Goal: Task Accomplishment & Management: Complete application form

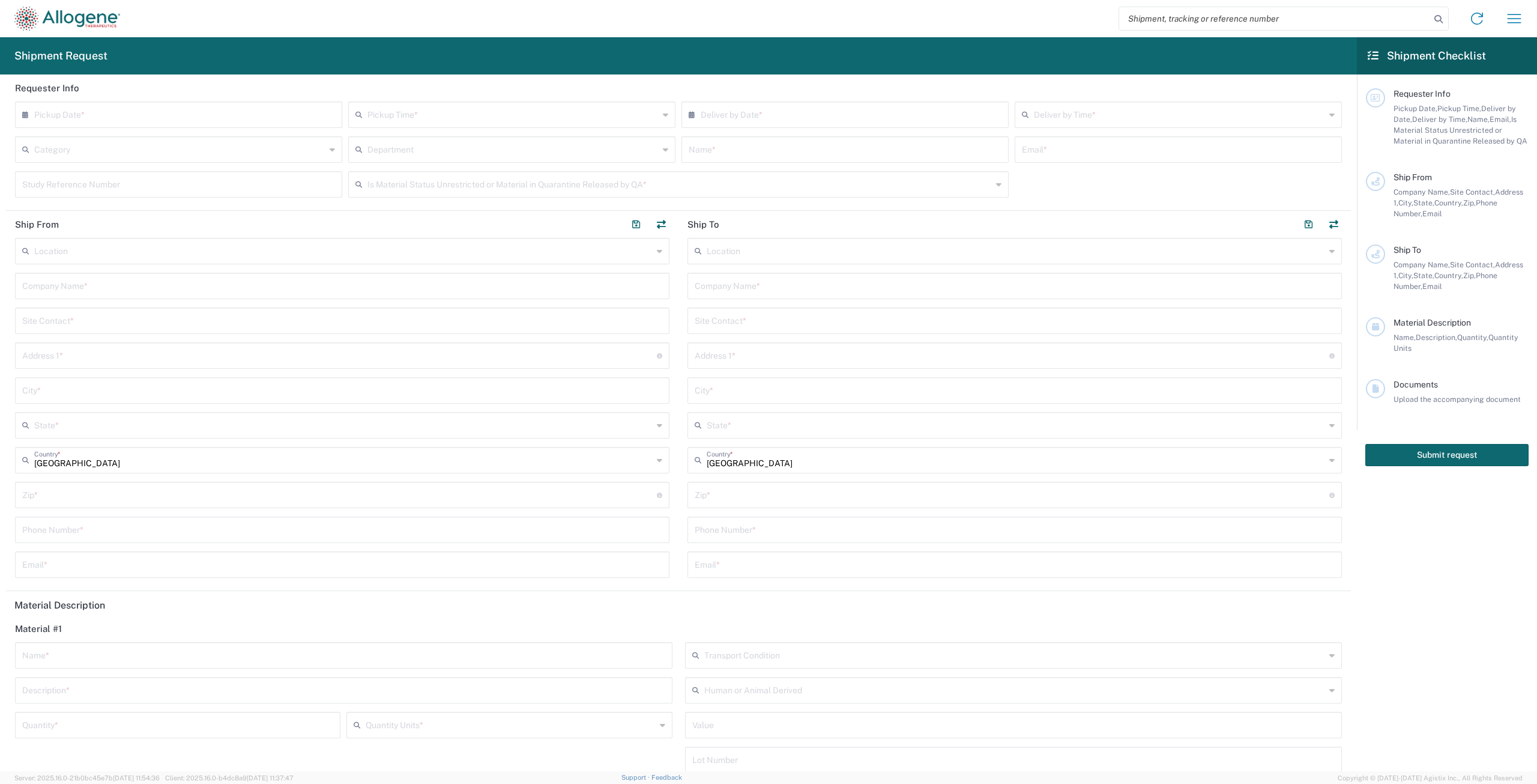
click at [178, 108] on input "text" at bounding box center [182, 114] width 294 height 21
click at [164, 221] on span "19" at bounding box center [163, 224] width 17 height 17
type input "[DATE]"
click at [418, 114] on input "text" at bounding box center [513, 114] width 291 height 21
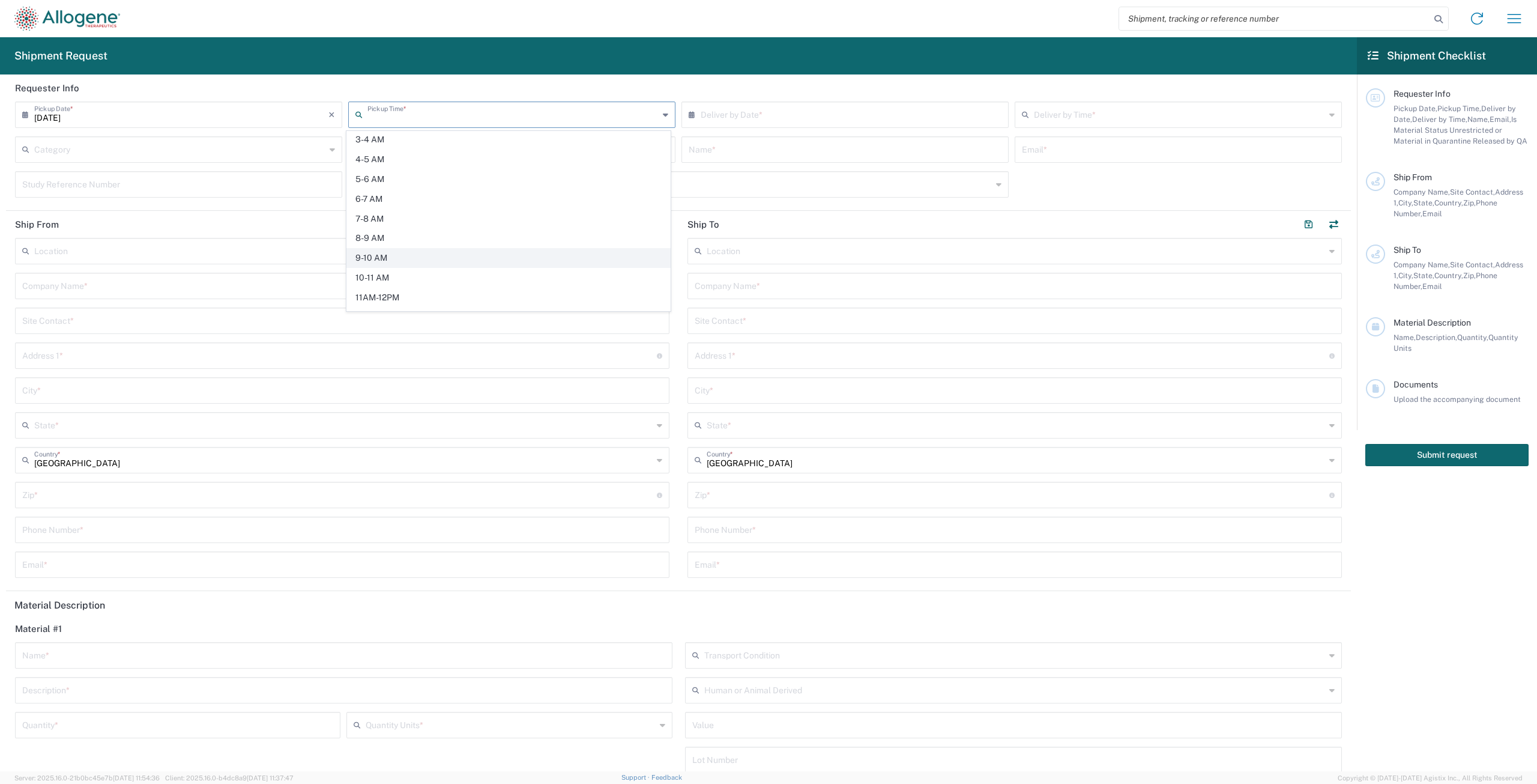
click at [387, 258] on span "9-10 AM" at bounding box center [508, 258] width 323 height 19
type input "9-10 AM"
click at [770, 107] on input "text" at bounding box center [848, 114] width 294 height 21
click at [840, 219] on span "20" at bounding box center [843, 224] width 17 height 17
type input "[DATE]"
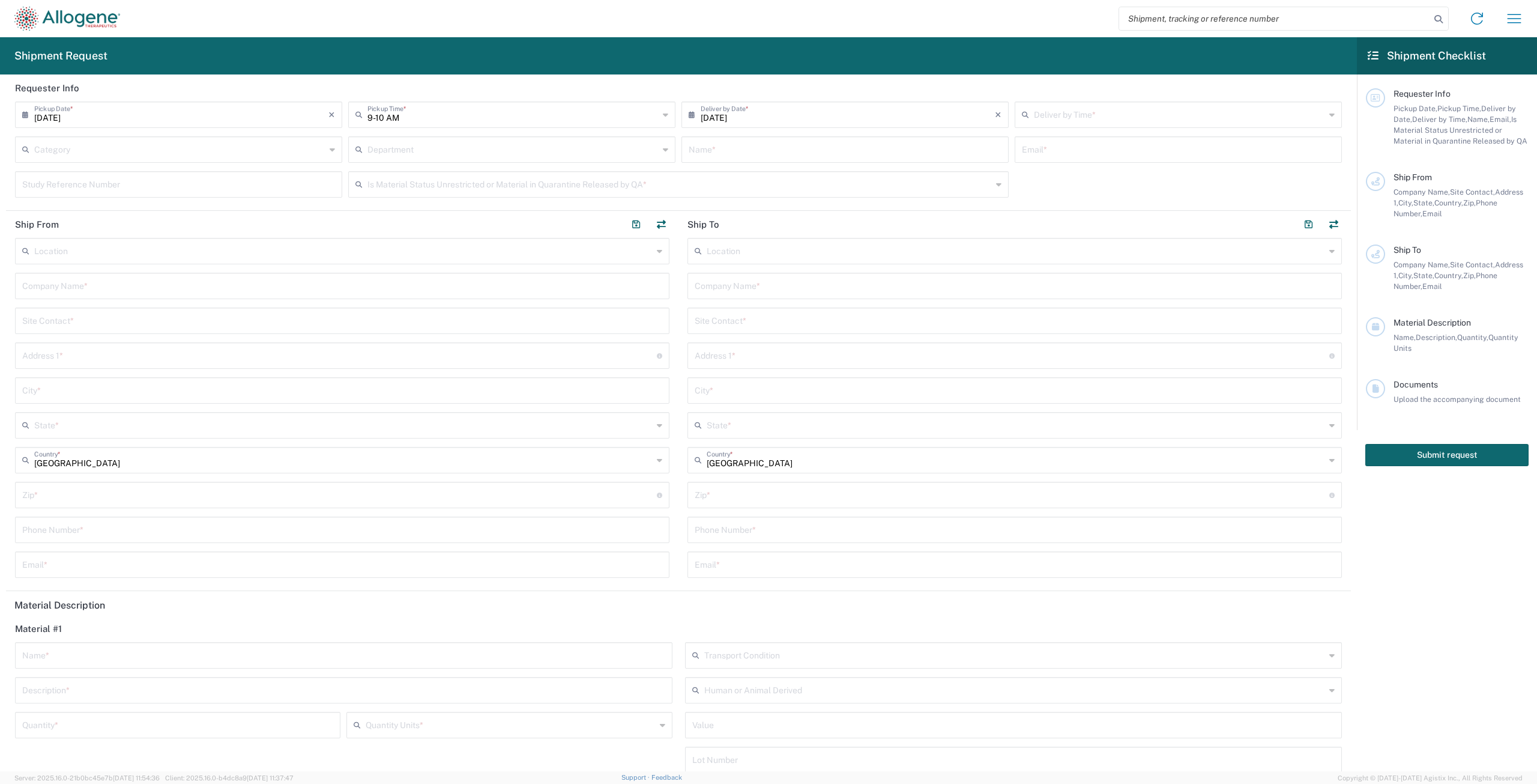
click at [1065, 114] on input "text" at bounding box center [1180, 114] width 291 height 21
click at [1045, 256] on span "9-10 AM" at bounding box center [1170, 258] width 323 height 19
type input "9-10 AM"
click at [866, 162] on div "Name *" at bounding box center [845, 149] width 327 height 27
click at [867, 154] on input "text" at bounding box center [845, 149] width 313 height 21
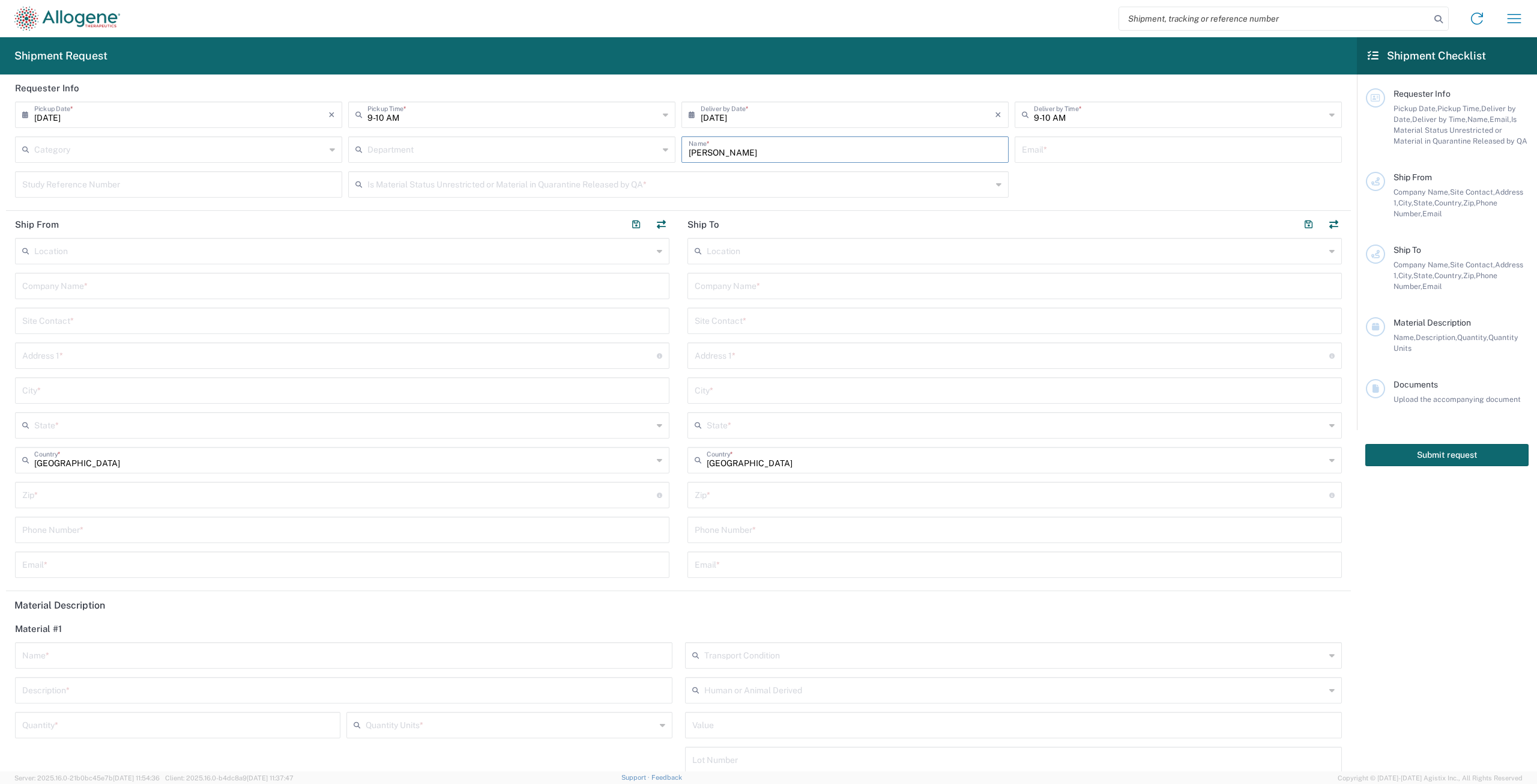
type input "[PERSON_NAME]"
type input "[PERSON_NAME][EMAIL_ADDRESS][PERSON_NAME][DOMAIN_NAME]"
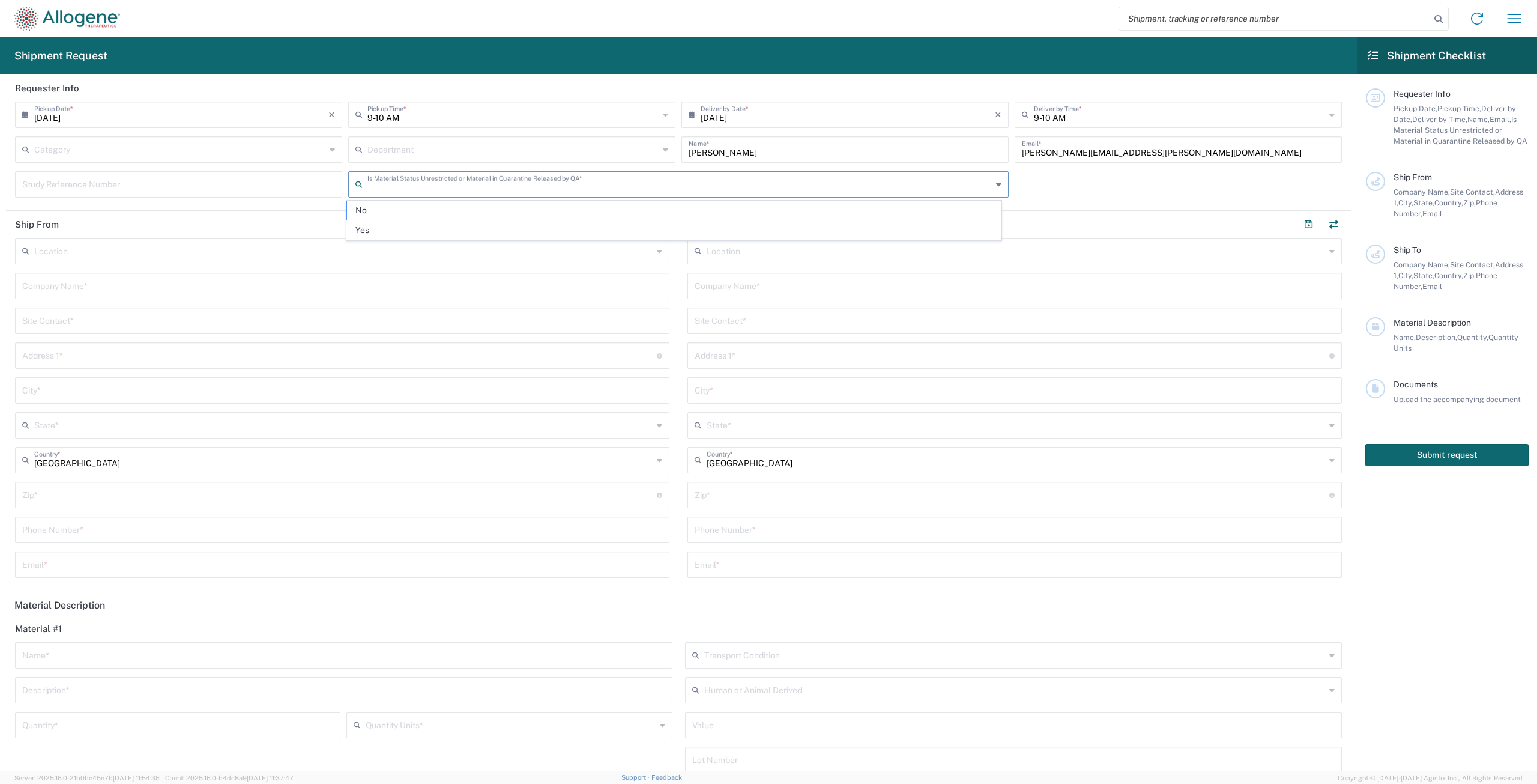
click at [798, 184] on input "text" at bounding box center [680, 183] width 625 height 21
click at [525, 227] on span "Yes" at bounding box center [674, 231] width 654 height 19
type input "Yes"
click at [108, 320] on input "text" at bounding box center [343, 319] width 640 height 21
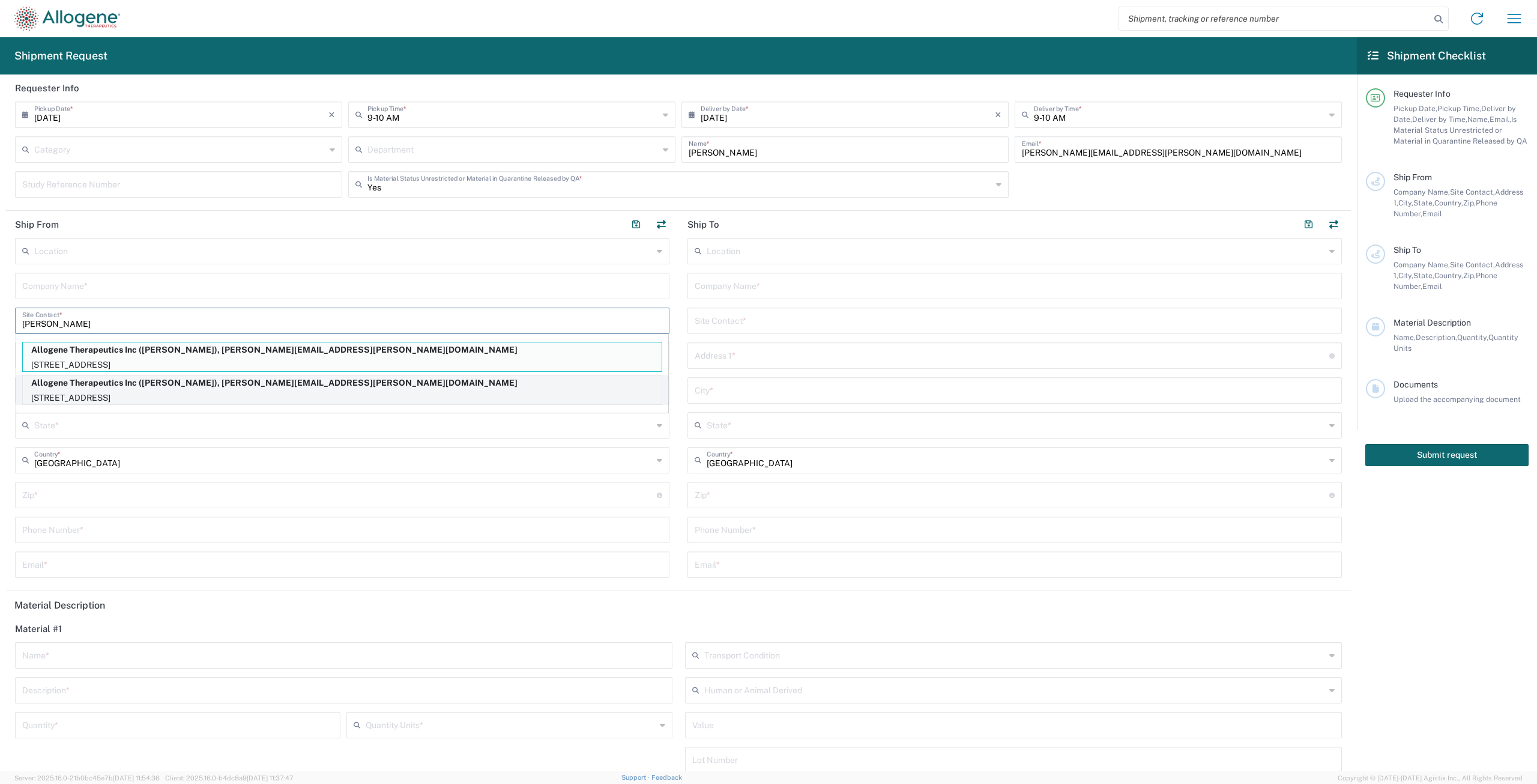
type input "[PERSON_NAME]"
click at [140, 382] on p "Allogene Therapeutics Inc ([PERSON_NAME]), [PERSON_NAME][EMAIL_ADDRESS][PERSON_…" at bounding box center [343, 382] width 639 height 15
type input "Allogene Therapeutics Inc"
type input "[STREET_ADDRESS]"
type input "[GEOGRAPHIC_DATA]"
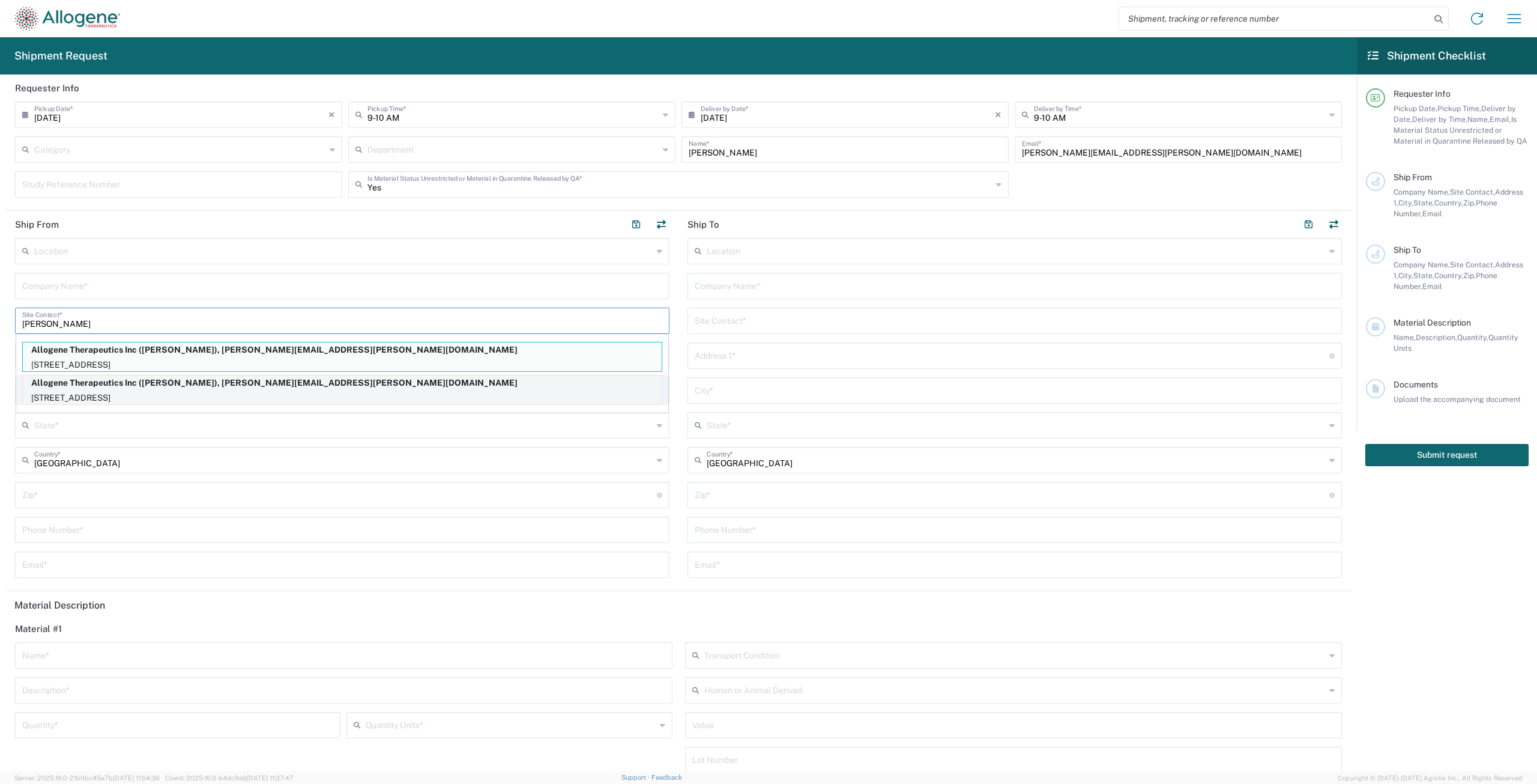
type input "[US_STATE]"
type input "94560"
type input "[PERSON_NAME]"
type input "[PHONE_NUMBER]"
type input "[PERSON_NAME][EMAIL_ADDRESS][PERSON_NAME][DOMAIN_NAME]"
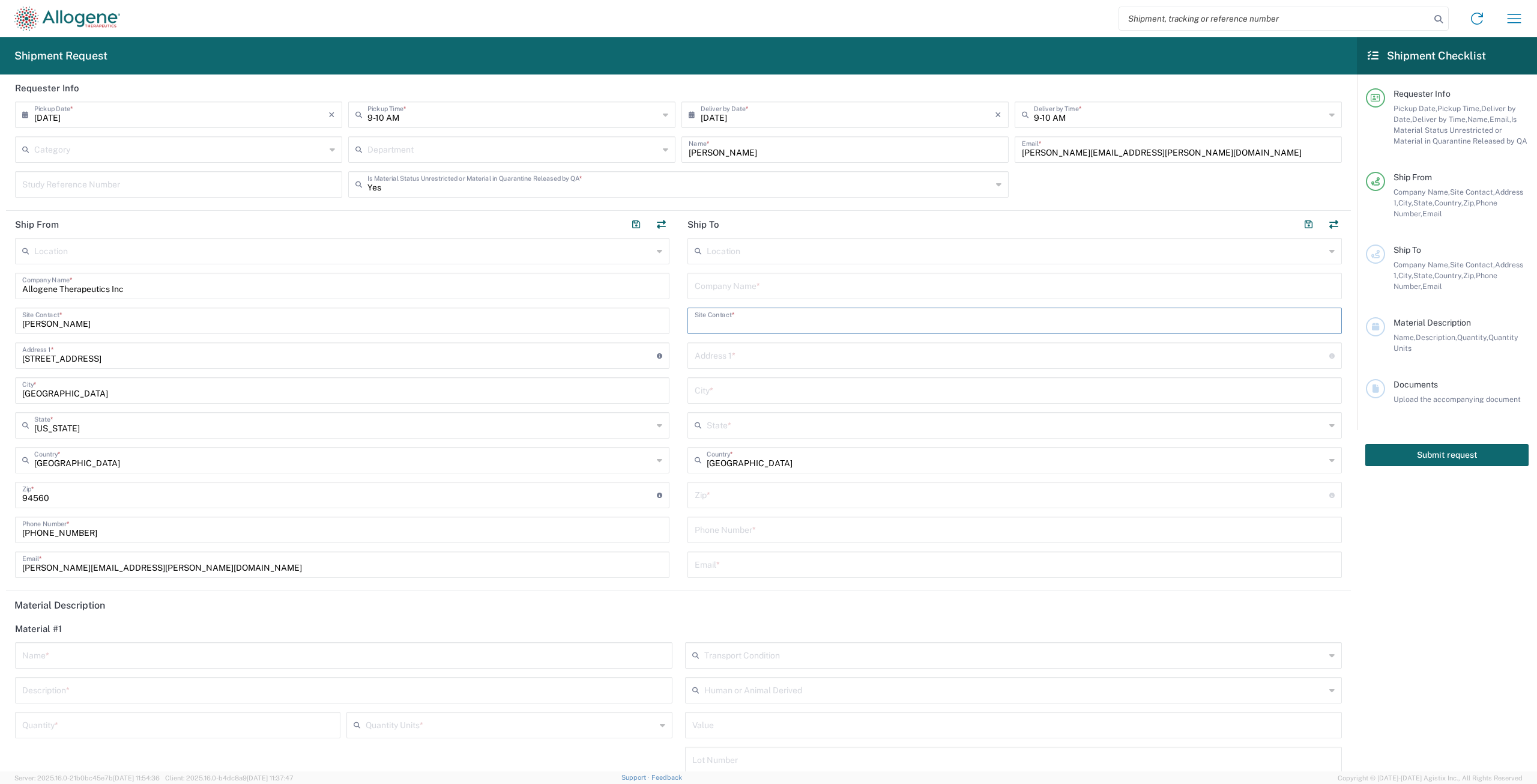
click at [731, 323] on input "text" at bounding box center [1015, 319] width 640 height 21
click at [709, 323] on input "text" at bounding box center [1015, 319] width 640 height 21
type input "h"
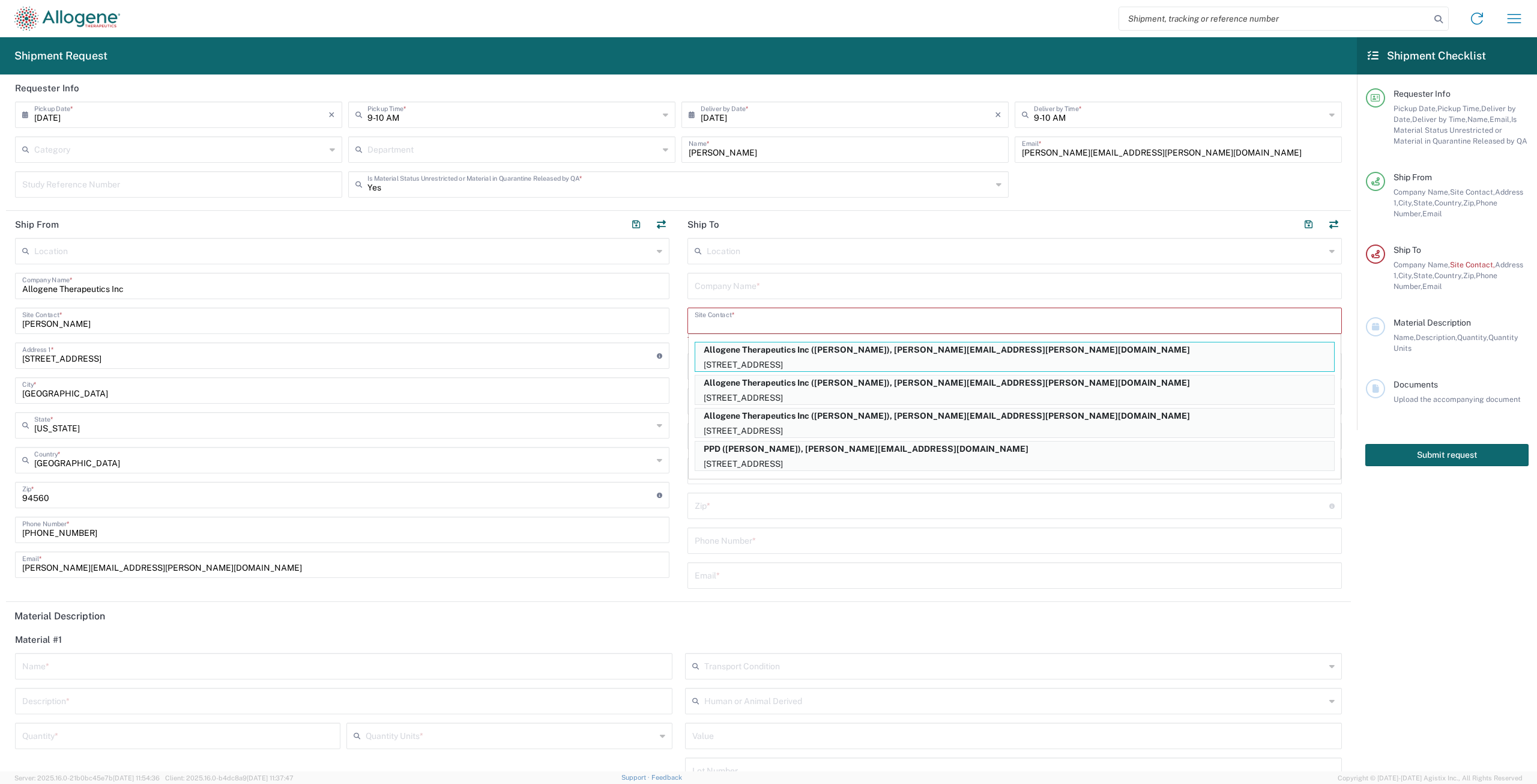
type input "d"
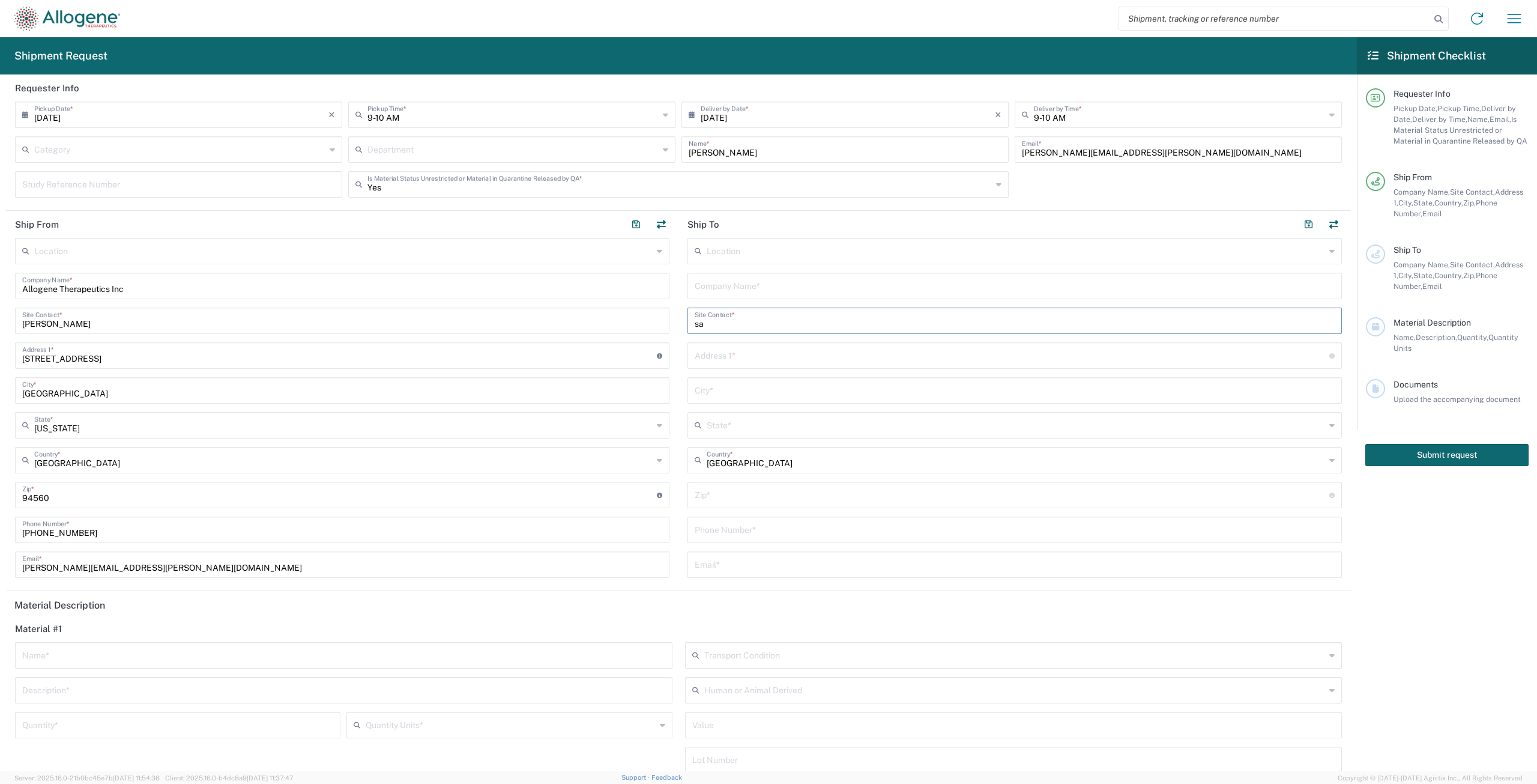
type input "s"
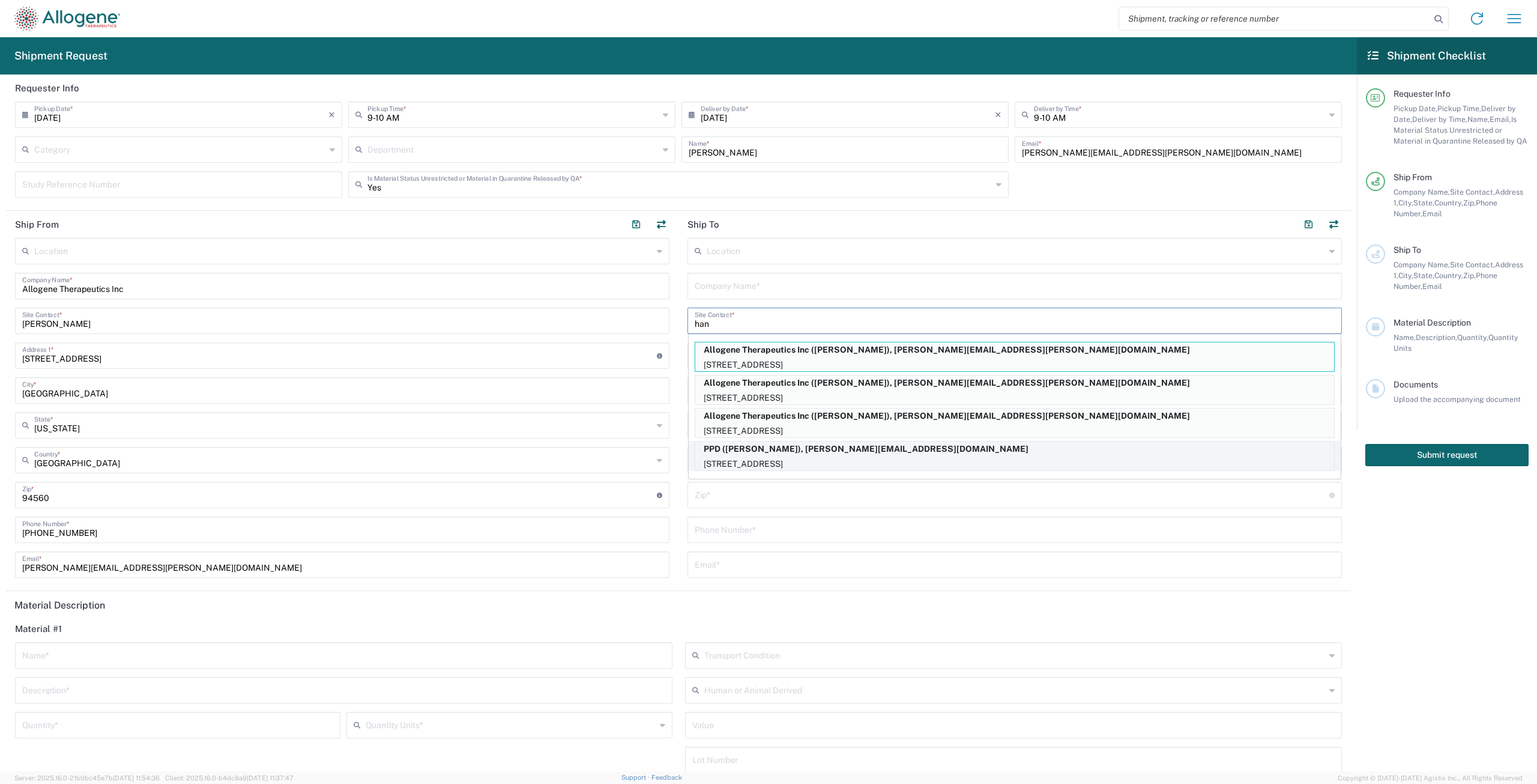
type input "han"
click at [830, 450] on p "PPD ([PERSON_NAME]), [PERSON_NAME][EMAIL_ADDRESS][DOMAIN_NAME]" at bounding box center [1015, 448] width 639 height 15
type input "PPD"
type input "[STREET_ADDRESS]"
type input "[PERSON_NAME]"
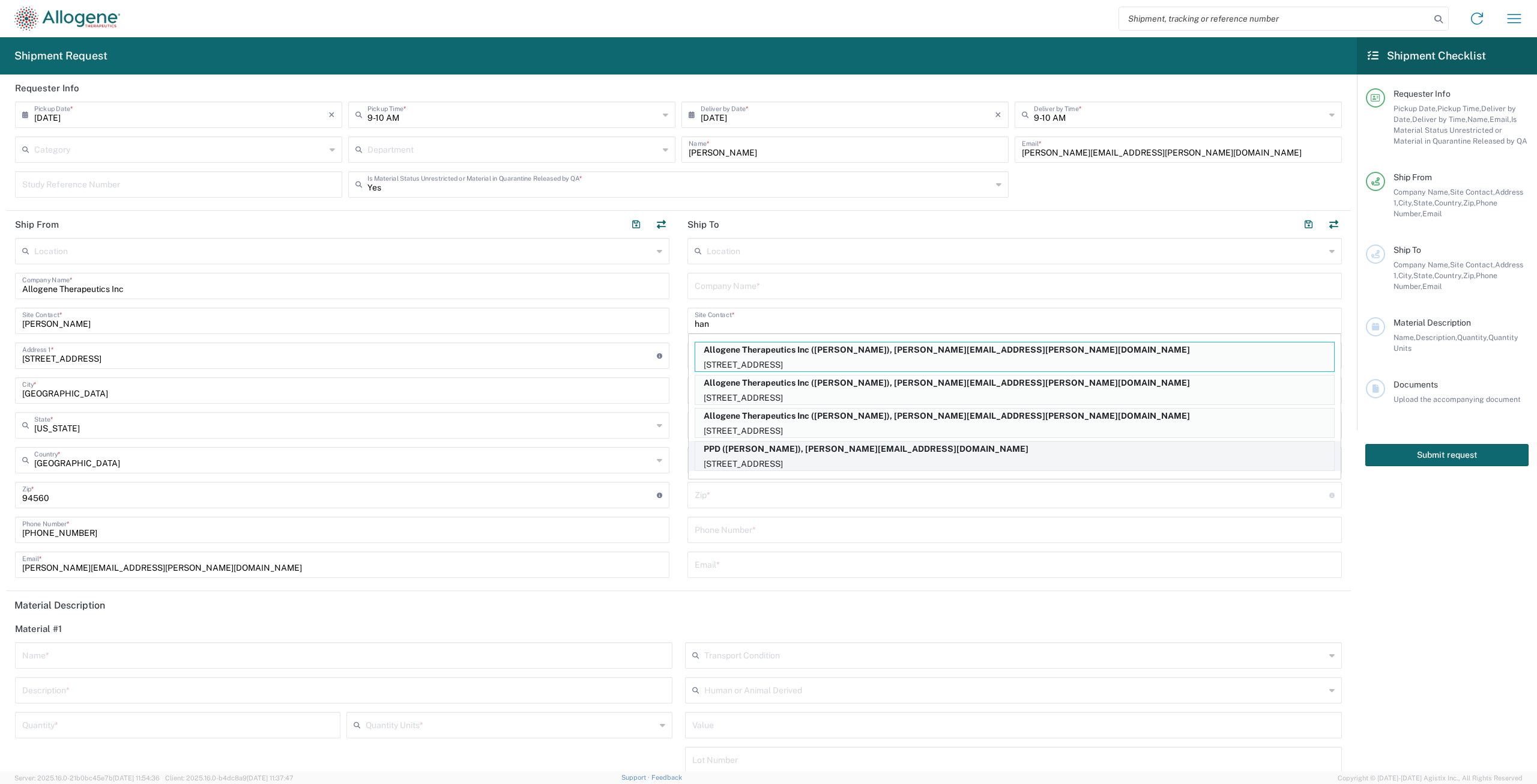
type input "[US_STATE]"
type input "53562"
type input "[PERSON_NAME]"
type input "[PHONE_NUMBER]"
type input "[PERSON_NAME][EMAIL_ADDRESS][DOMAIN_NAME]"
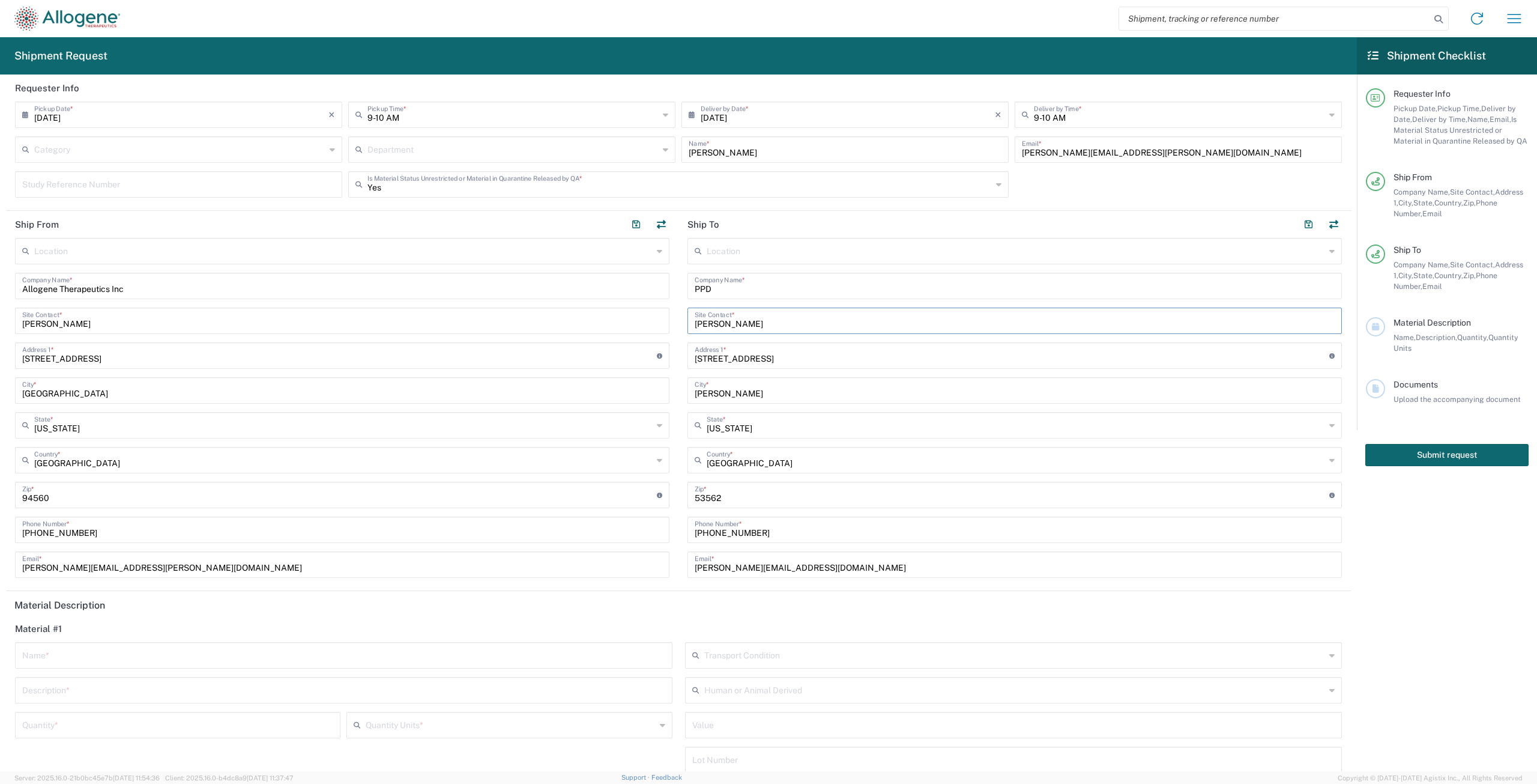
click at [809, 317] on input "[PERSON_NAME]" at bounding box center [1015, 319] width 640 height 21
type input "H"
type input "h"
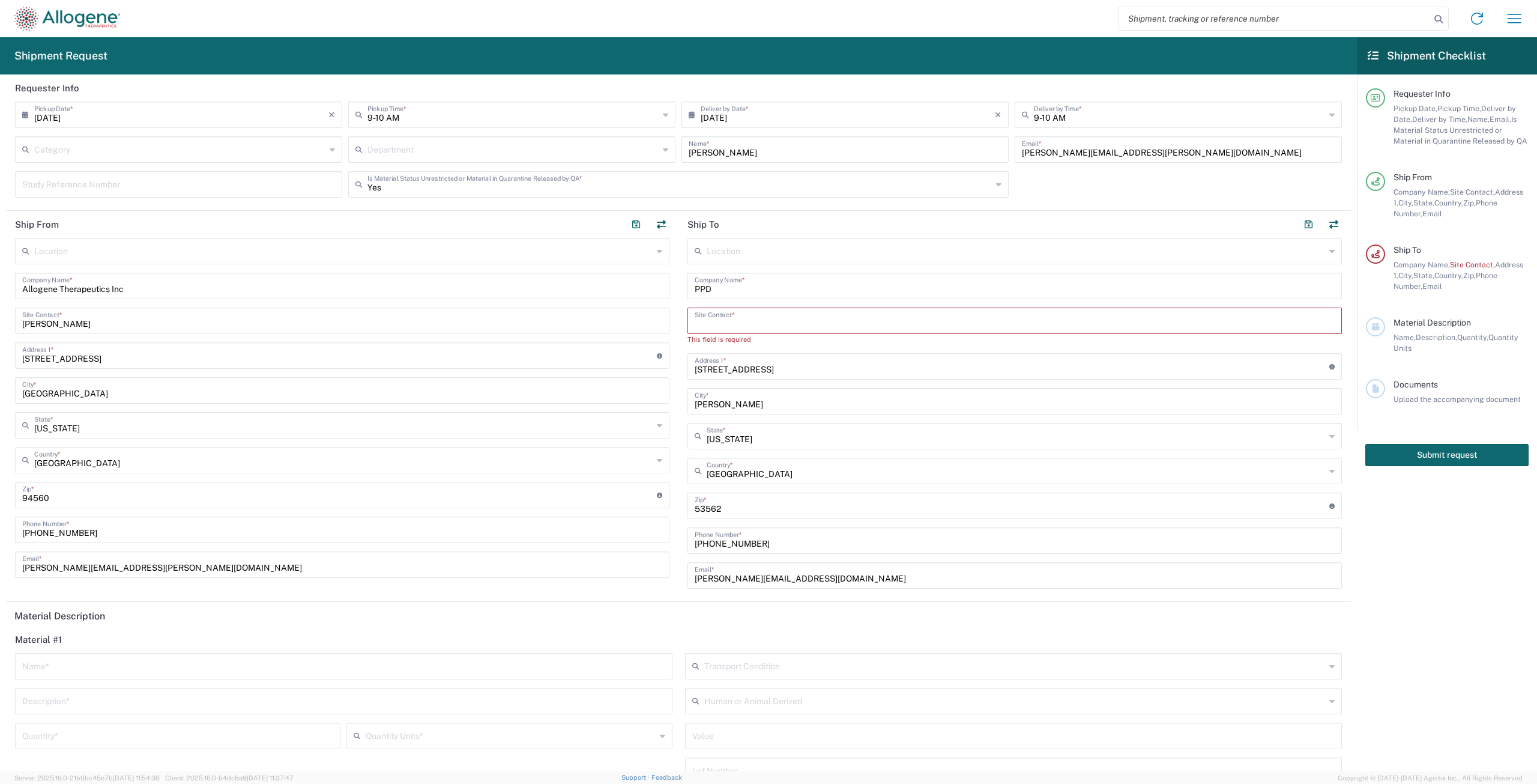
click at [743, 291] on input "PPD" at bounding box center [1015, 285] width 640 height 21
type input "P"
drag, startPoint x: 816, startPoint y: 379, endPoint x: 820, endPoint y: 372, distance: 8.1
click at [816, 378] on div "[STREET_ADDRESS] Address 1 * For cross streets use street names with '&' or 'an…" at bounding box center [1015, 366] width 655 height 27
click at [752, 286] on input "text" at bounding box center [1015, 285] width 640 height 21
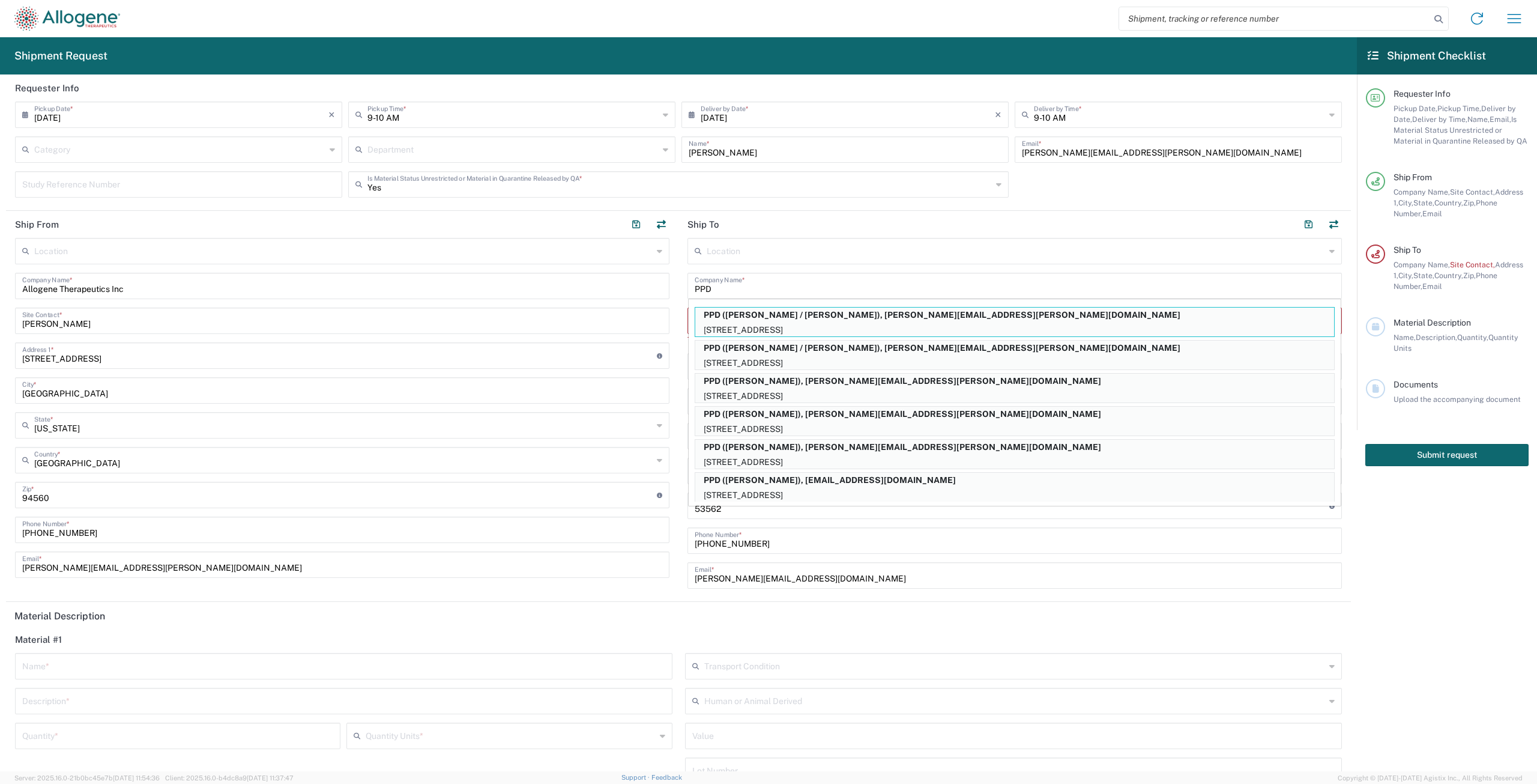
click at [804, 223] on header "Ship To" at bounding box center [1015, 224] width 673 height 27
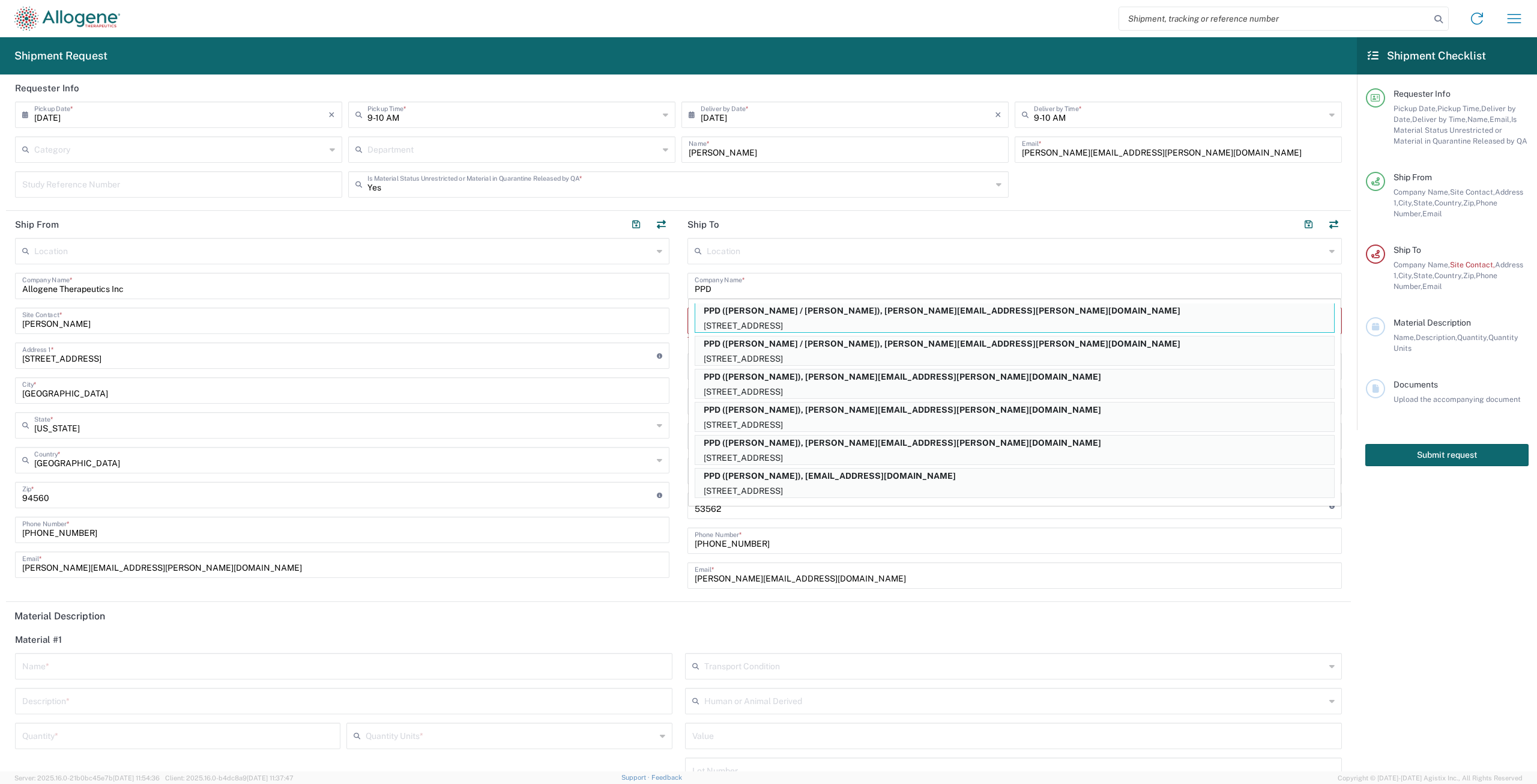
scroll to position [0, 0]
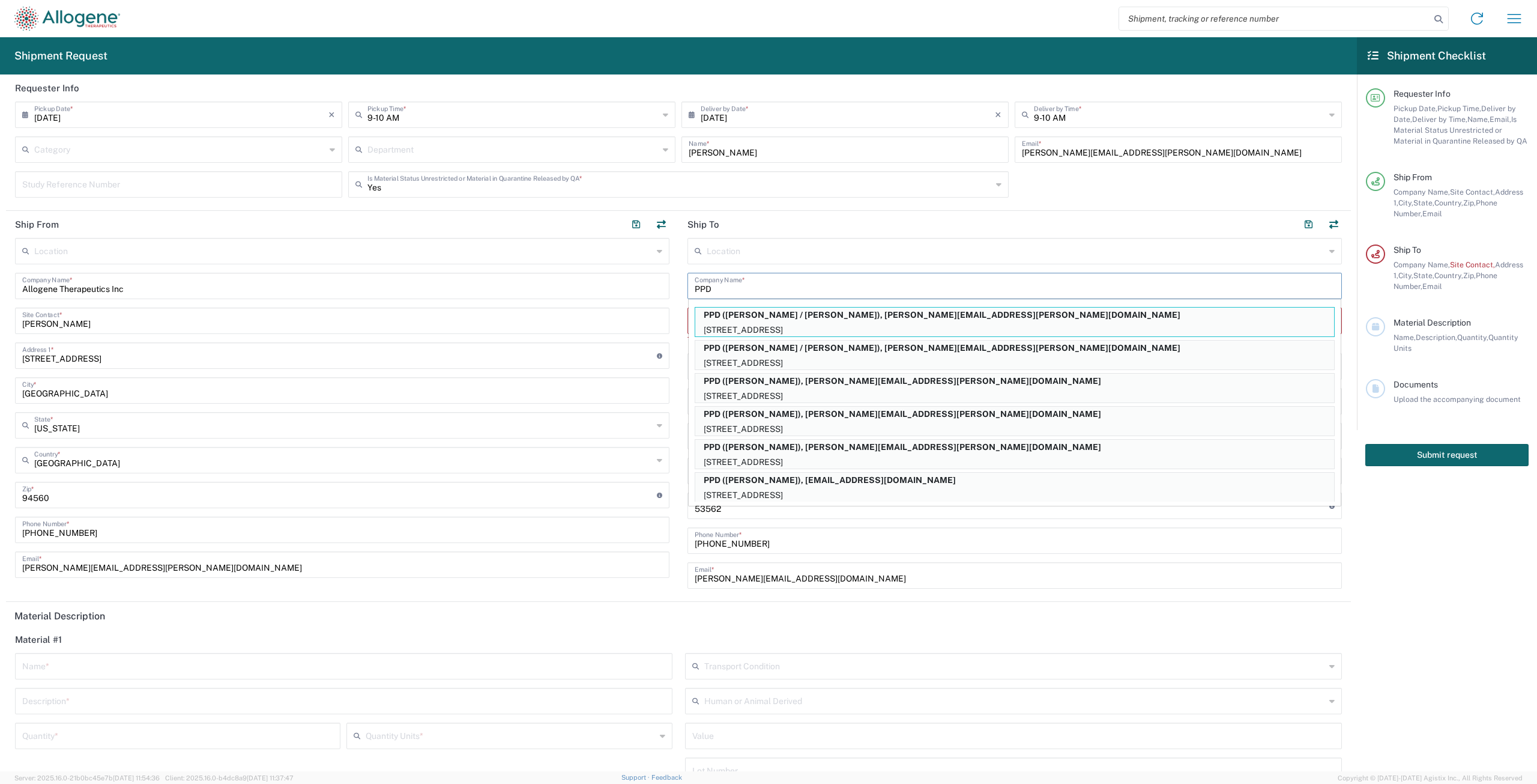
click at [820, 290] on input "PPD" at bounding box center [1015, 285] width 640 height 21
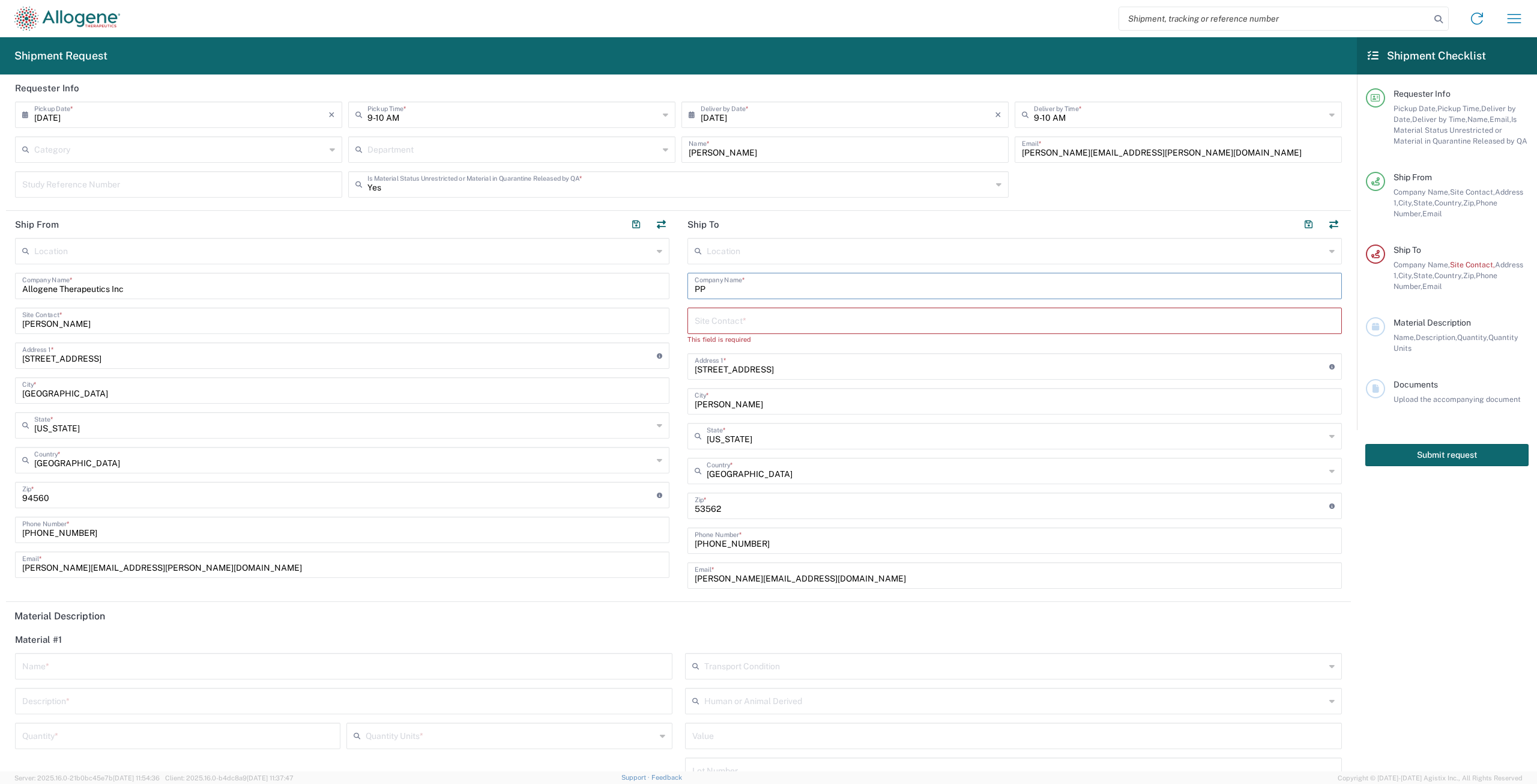
type input "P"
click at [738, 285] on input "text" at bounding box center [1015, 285] width 640 height 21
click at [731, 334] on input "text" at bounding box center [1015, 330] width 640 height 21
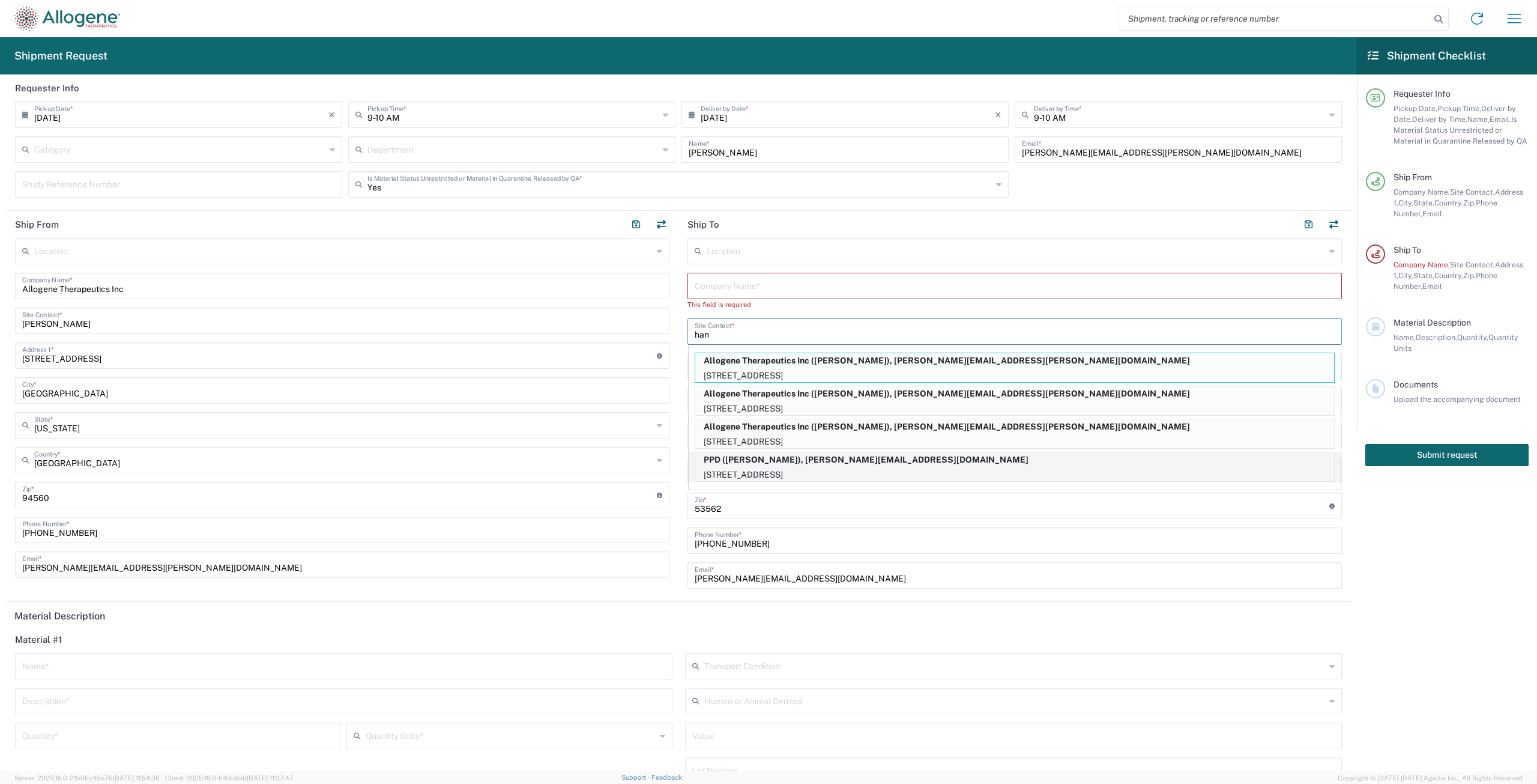
type input "han"
click at [799, 460] on p "PPD ([PERSON_NAME]), [PERSON_NAME][EMAIL_ADDRESS][DOMAIN_NAME]" at bounding box center [1015, 459] width 639 height 15
type input "PPD"
type input "[PERSON_NAME]"
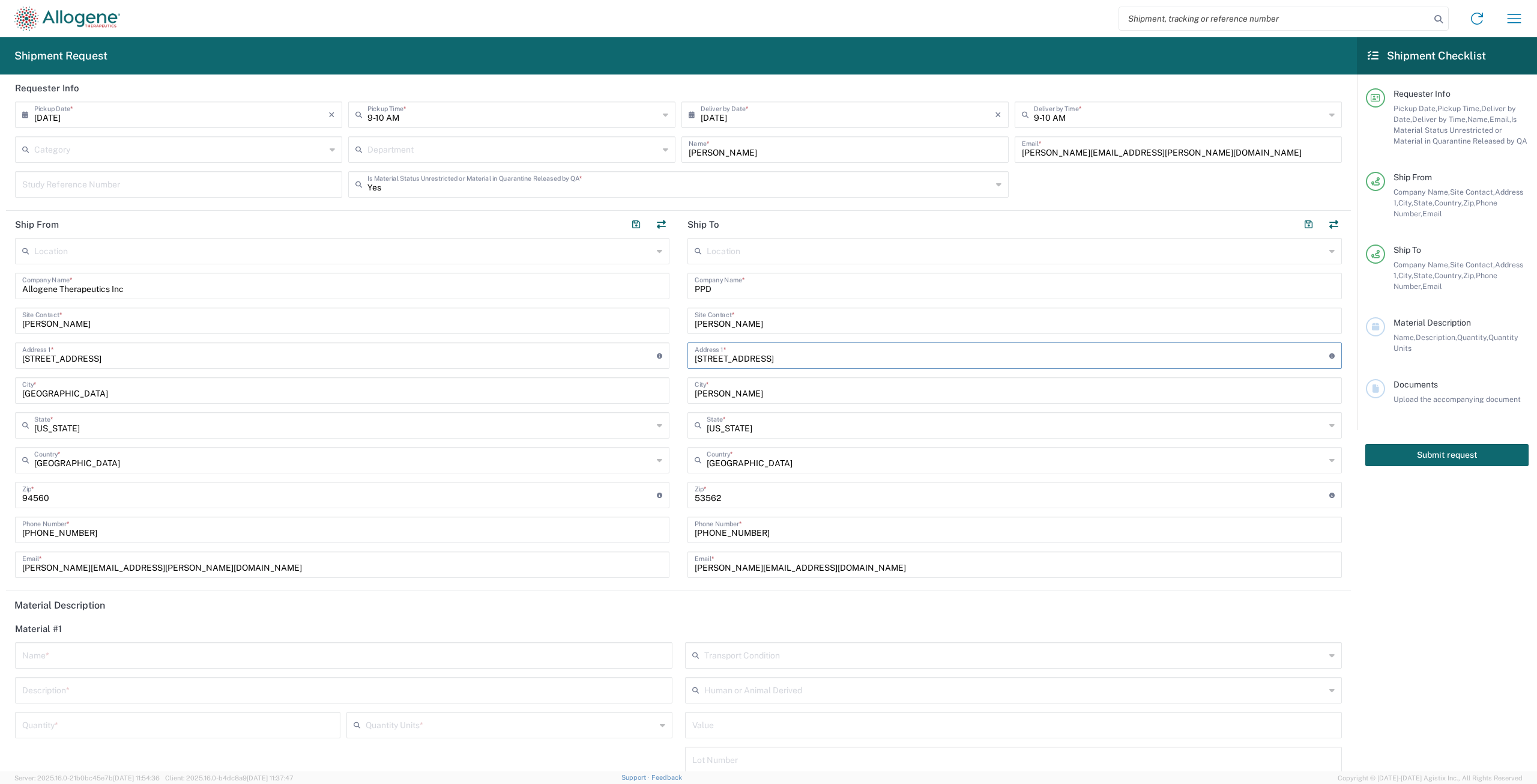
click at [798, 356] on input "[STREET_ADDRESS]" at bounding box center [1012, 355] width 635 height 21
type input "2"
type input "[STREET_ADDRESS]"
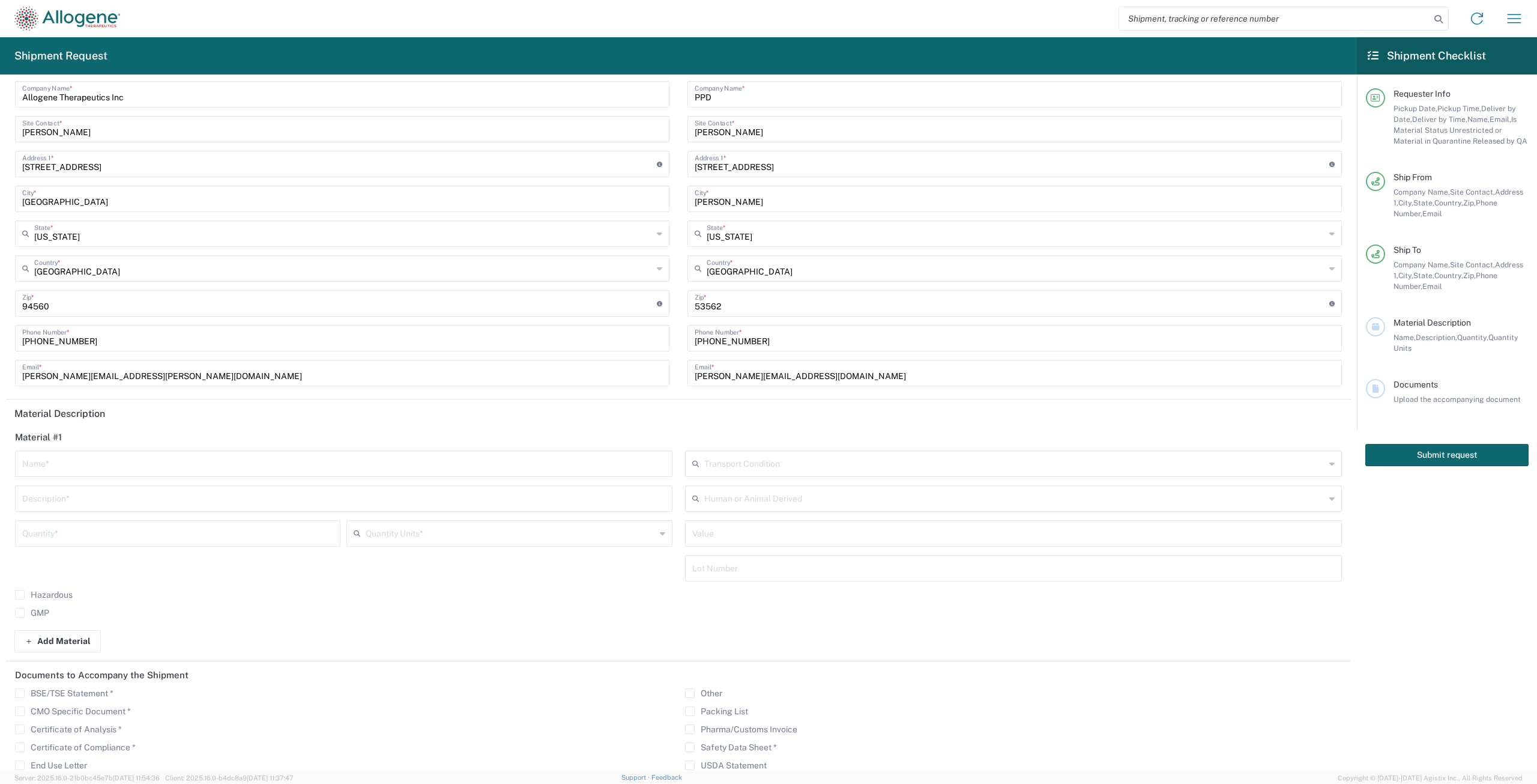
scroll to position [240, 0]
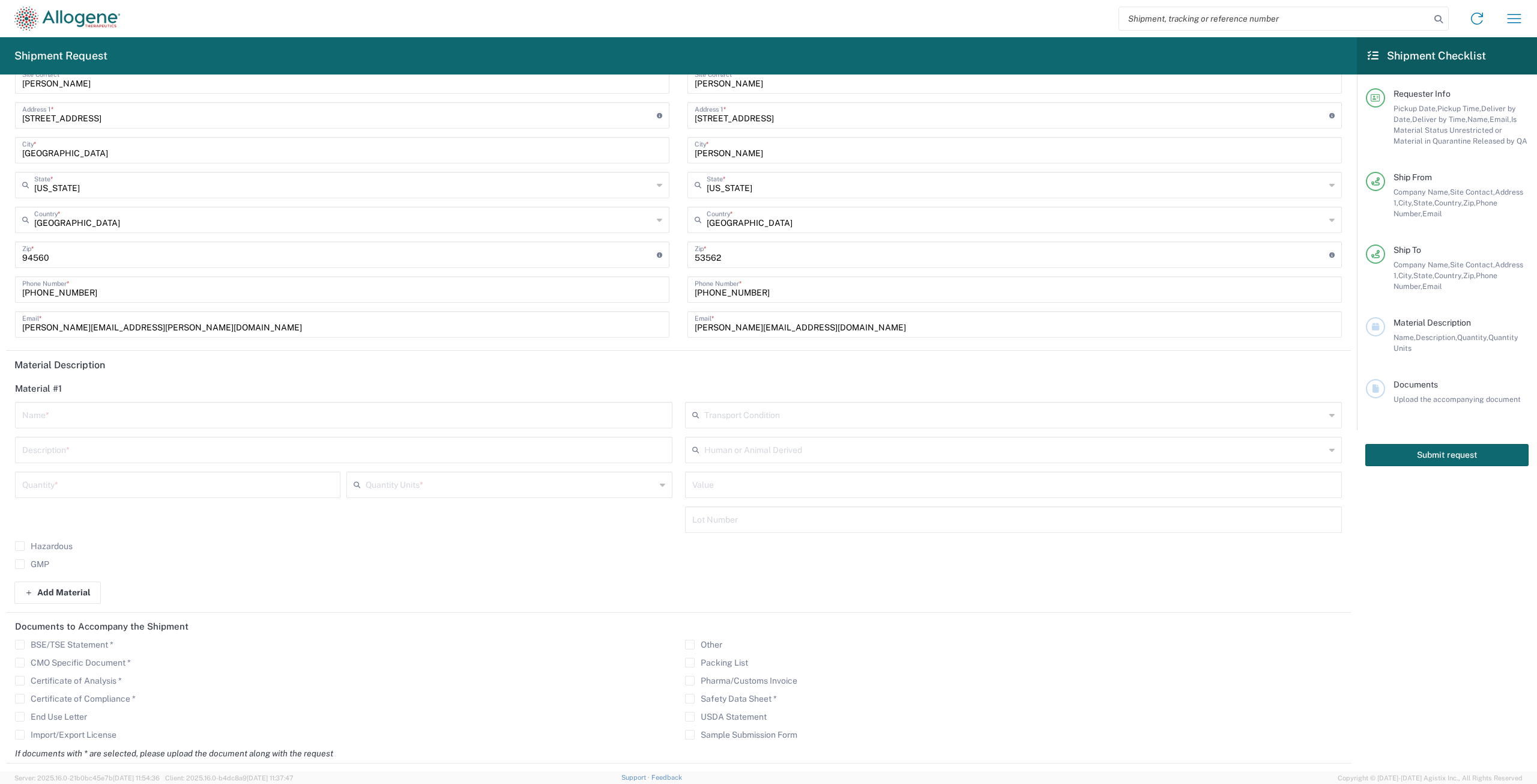
click at [194, 423] on input "text" at bounding box center [343, 414] width 643 height 21
drag, startPoint x: 413, startPoint y: 414, endPoint x: 358, endPoint y: 420, distance: 55.3
click at [358, 420] on input "ALLO-316 GMP1: Stability T60M / QC ID#: CF120250087-6 to CF120250087-15 / Lot#:…" at bounding box center [343, 414] width 643 height 21
type input "ALLO-316 GMP1: Stability T60M / QC ID#: CF120250087-6 to CF120250087-15 / Lot#:…"
click at [778, 532] on div "Lot Number" at bounding box center [1014, 519] width 657 height 27
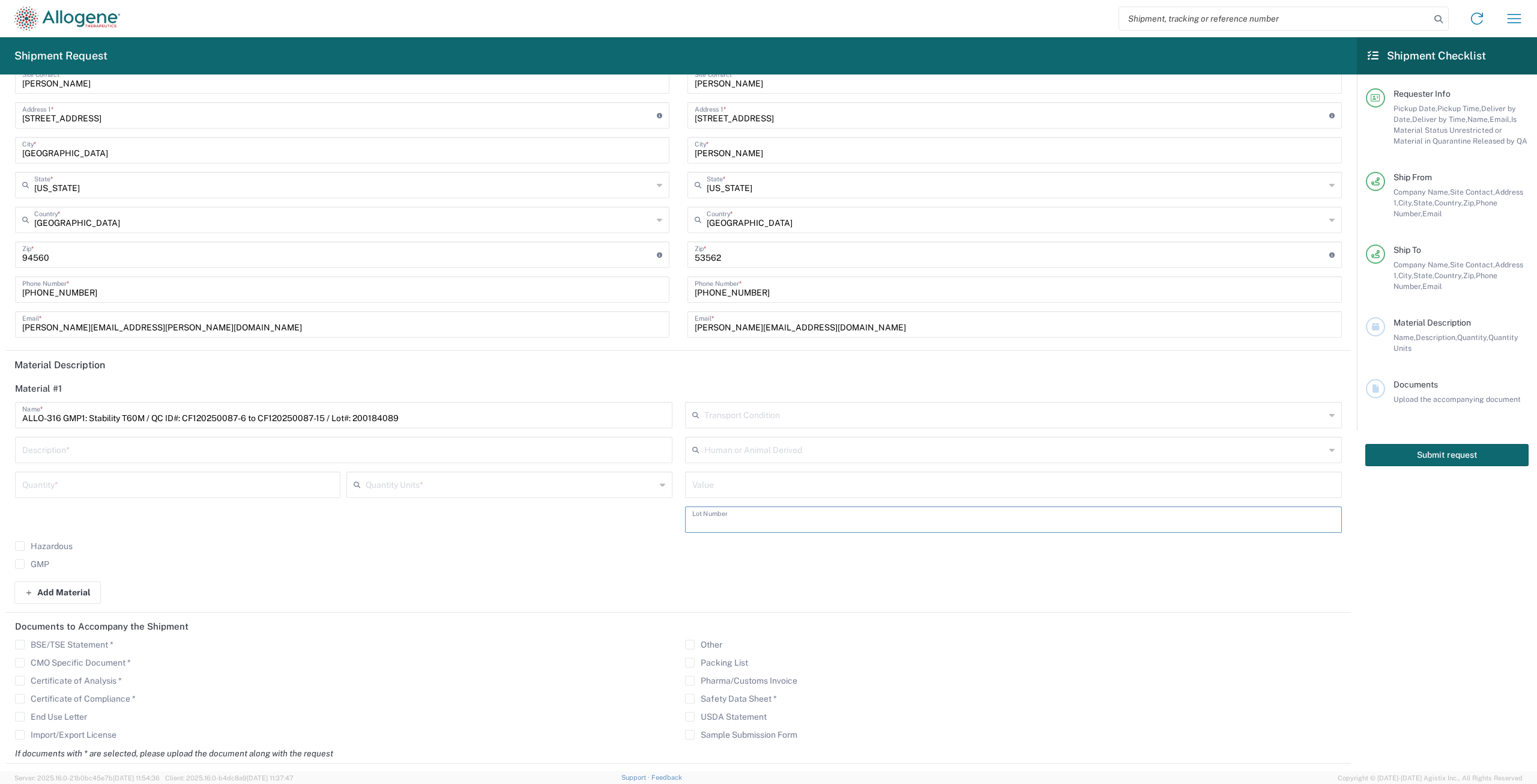
paste input "200184089"
type input "200184089"
click at [762, 490] on input "text" at bounding box center [1014, 484] width 643 height 21
type input "1"
click at [762, 441] on input "text" at bounding box center [1015, 448] width 621 height 21
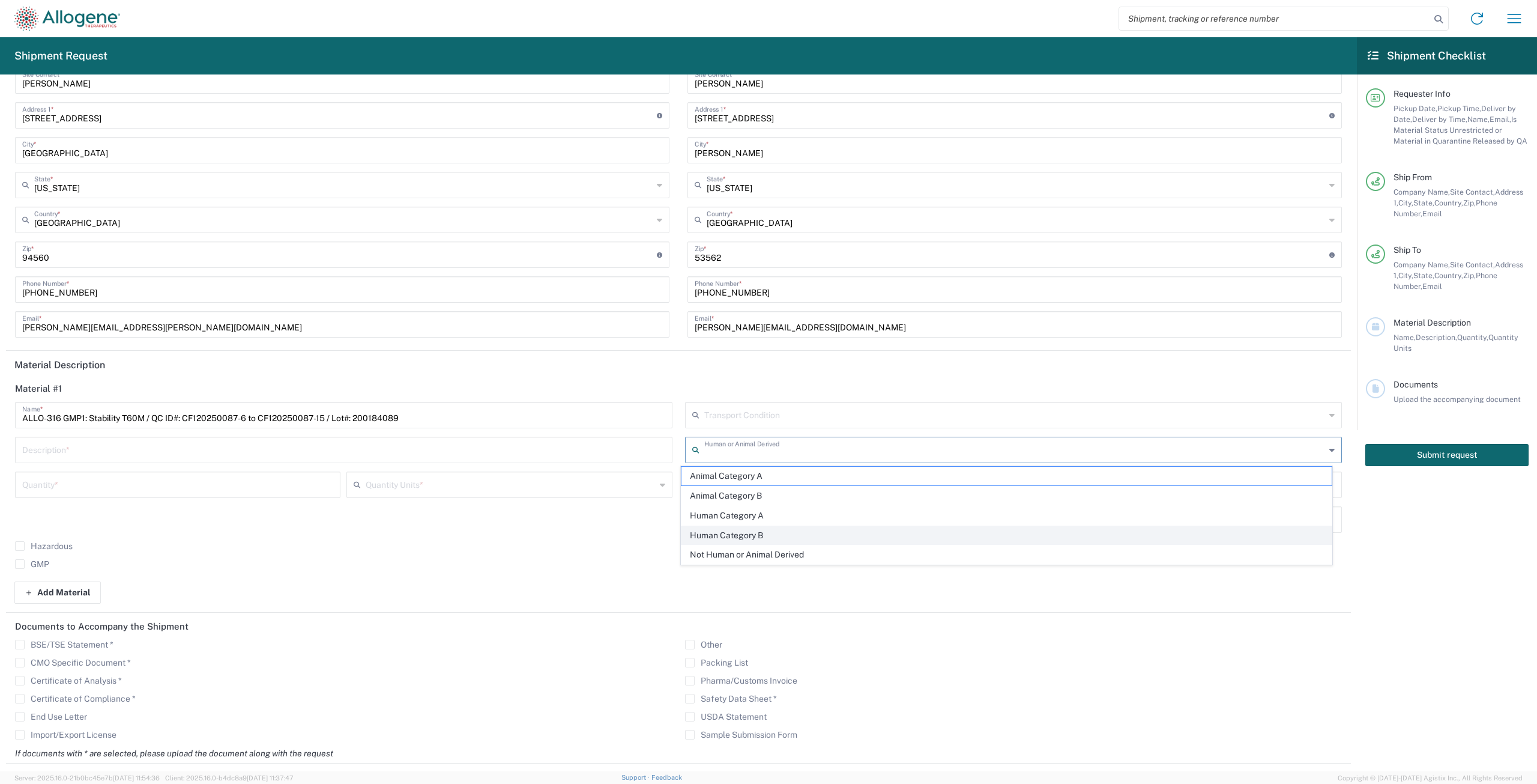
click at [740, 536] on span "Human Category B" at bounding box center [1007, 535] width 651 height 19
type input "Human Category B"
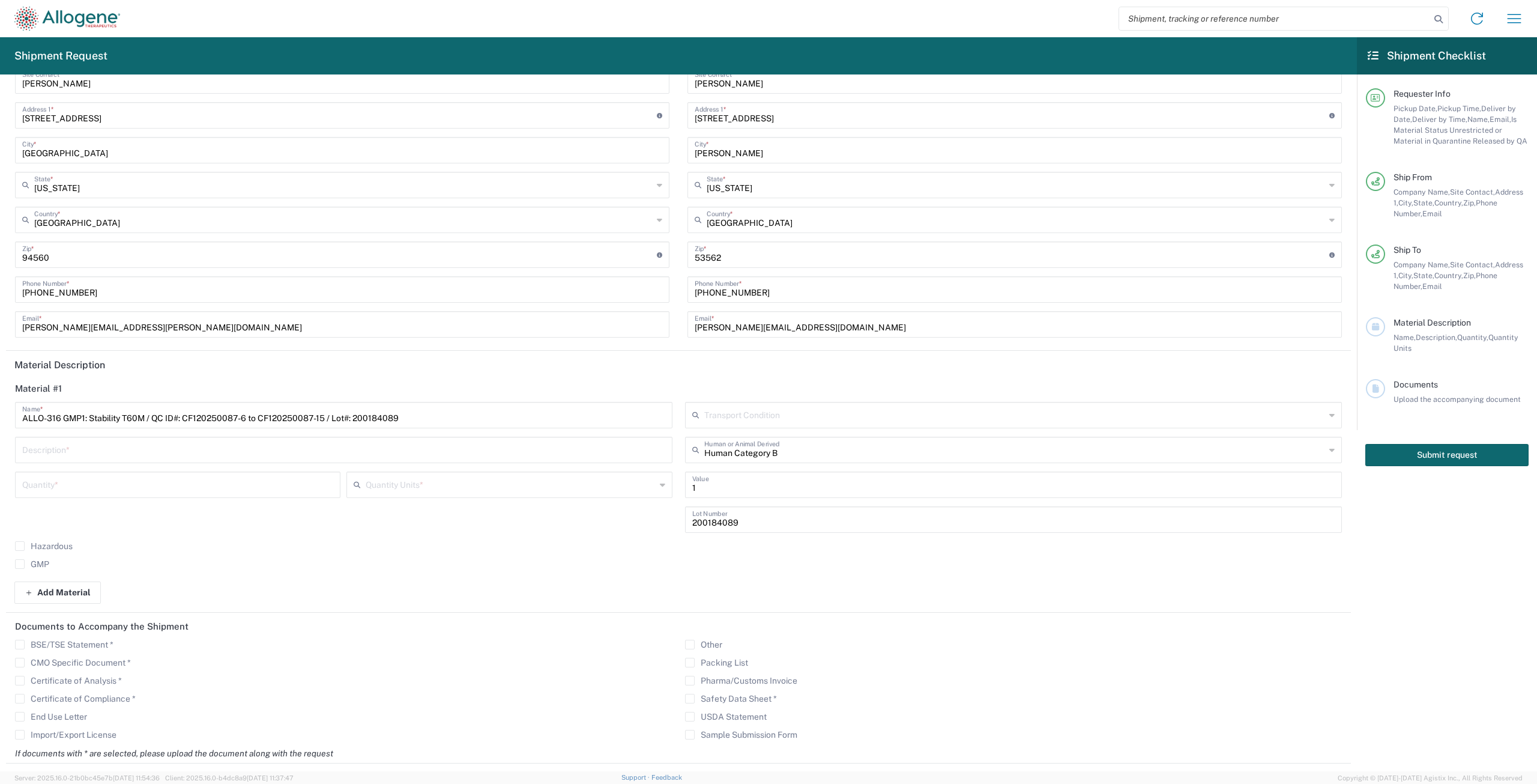
click at [752, 423] on input "text" at bounding box center [1015, 414] width 621 height 21
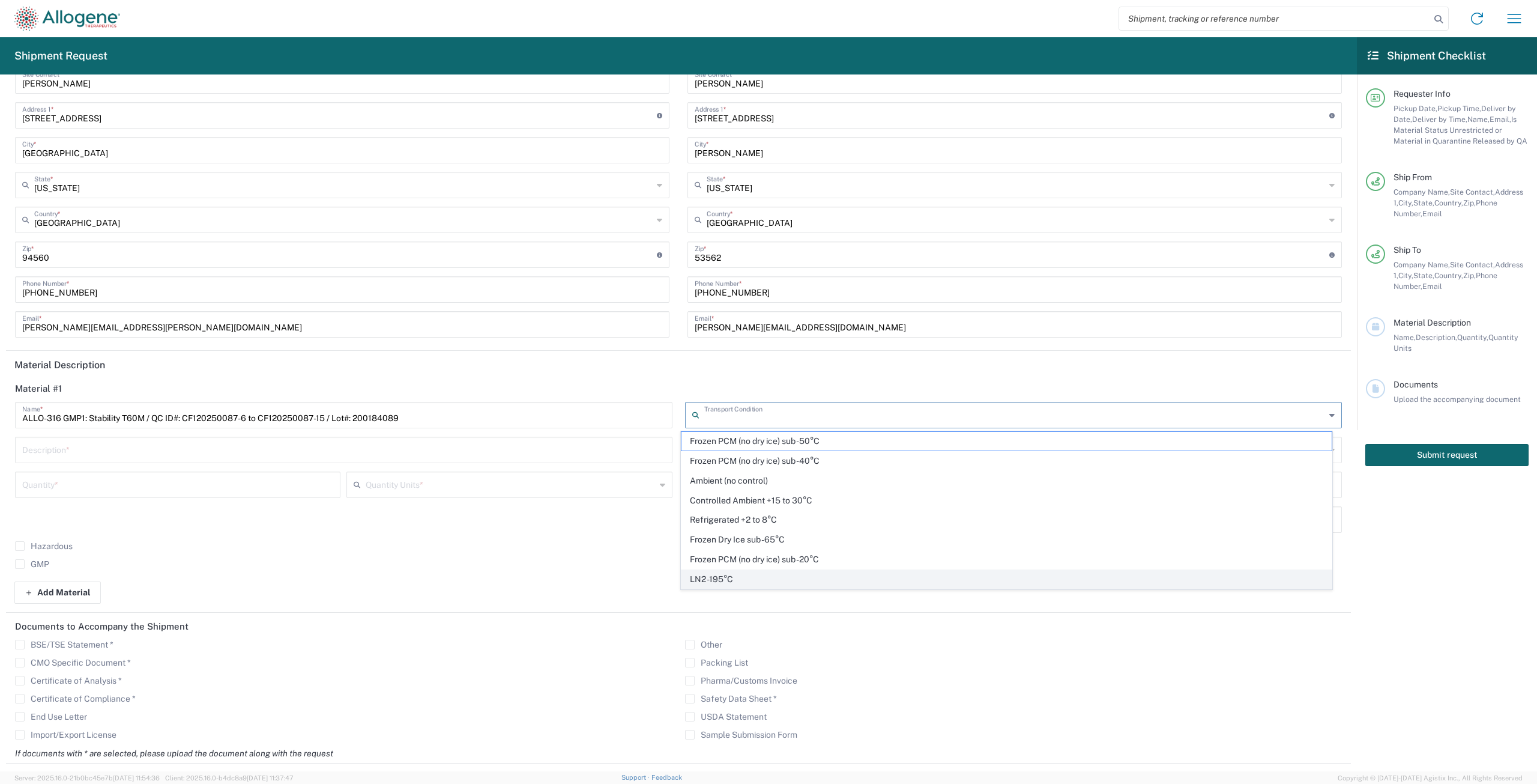
click at [719, 576] on span "LN2 -195°C" at bounding box center [1007, 579] width 651 height 19
type input "LN2 -195°C"
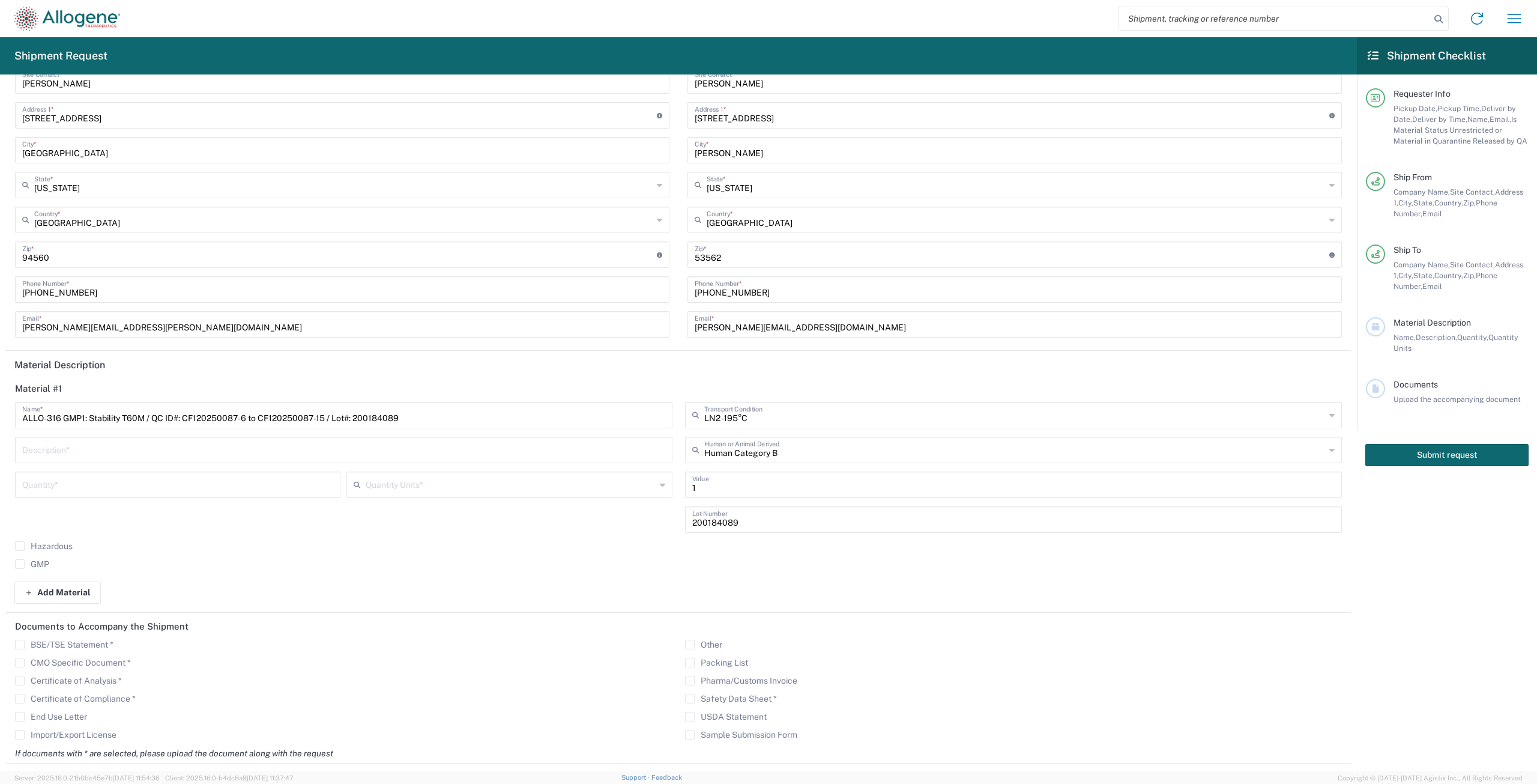
click at [291, 438] on input "text" at bounding box center [343, 448] width 643 height 21
drag, startPoint x: 145, startPoint y: 417, endPoint x: 2, endPoint y: 427, distance: 143.3
click at [2, 427] on form "Requester Info [DATE] × Pickup Date * Cancel Apply 9-10 AM Pickup Time * 12-1 A…" at bounding box center [678, 423] width 1357 height 696
click at [90, 448] on input "text" at bounding box center [343, 448] width 643 height 21
paste input "ALLO-316 GMP1: Stability T60M"
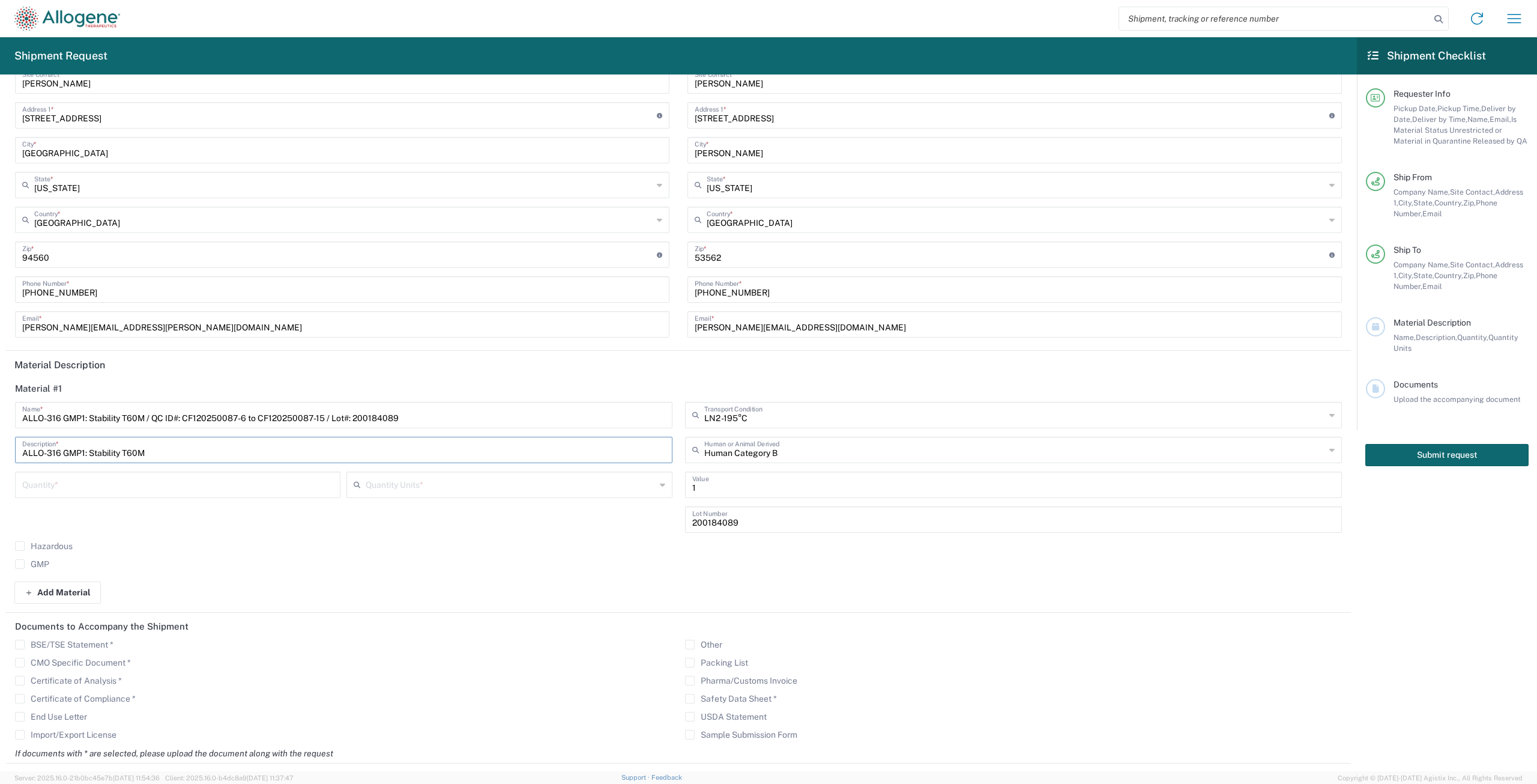
type input "ALLO-316 GMP1: Stability T60M"
click at [75, 480] on input "number" at bounding box center [177, 484] width 311 height 21
type input "10"
click at [438, 481] on input "text" at bounding box center [510, 484] width 289 height 21
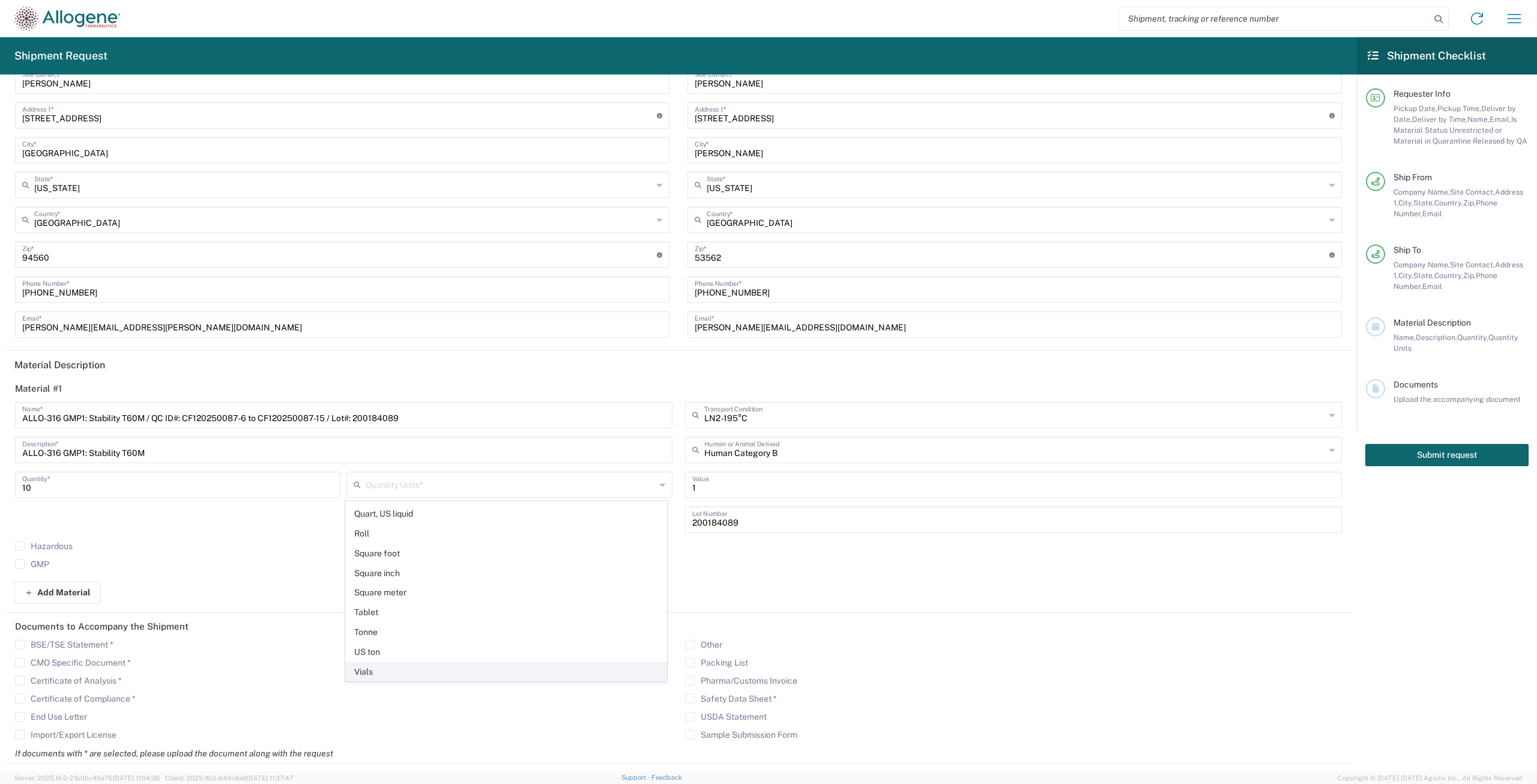
click at [370, 670] on span "Vials" at bounding box center [506, 672] width 321 height 19
type input "Vials"
click at [18, 564] on label "GMP" at bounding box center [32, 564] width 34 height 9
click at [20, 564] on input "GMP" at bounding box center [20, 564] width 0 height 0
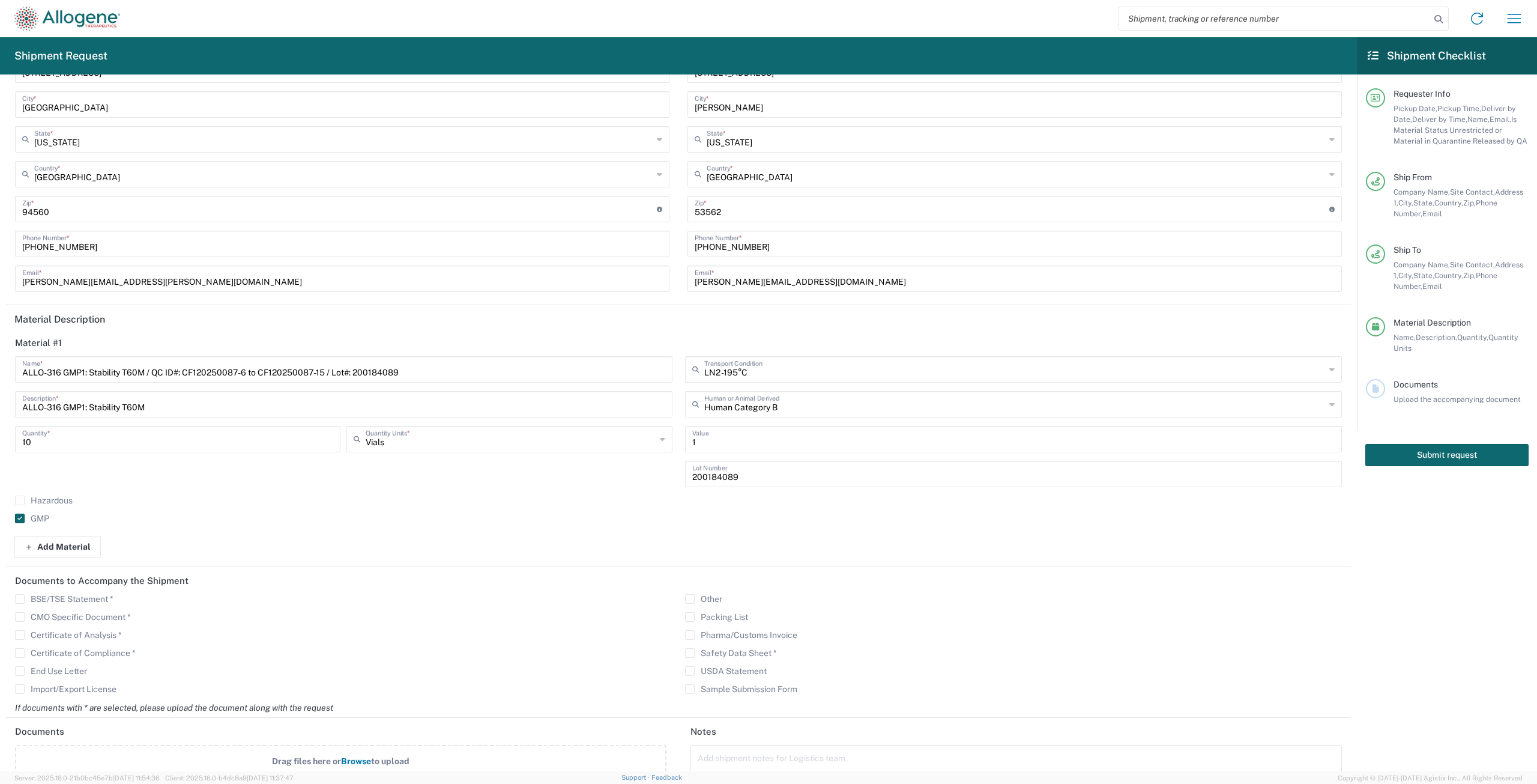
scroll to position [325, 0]
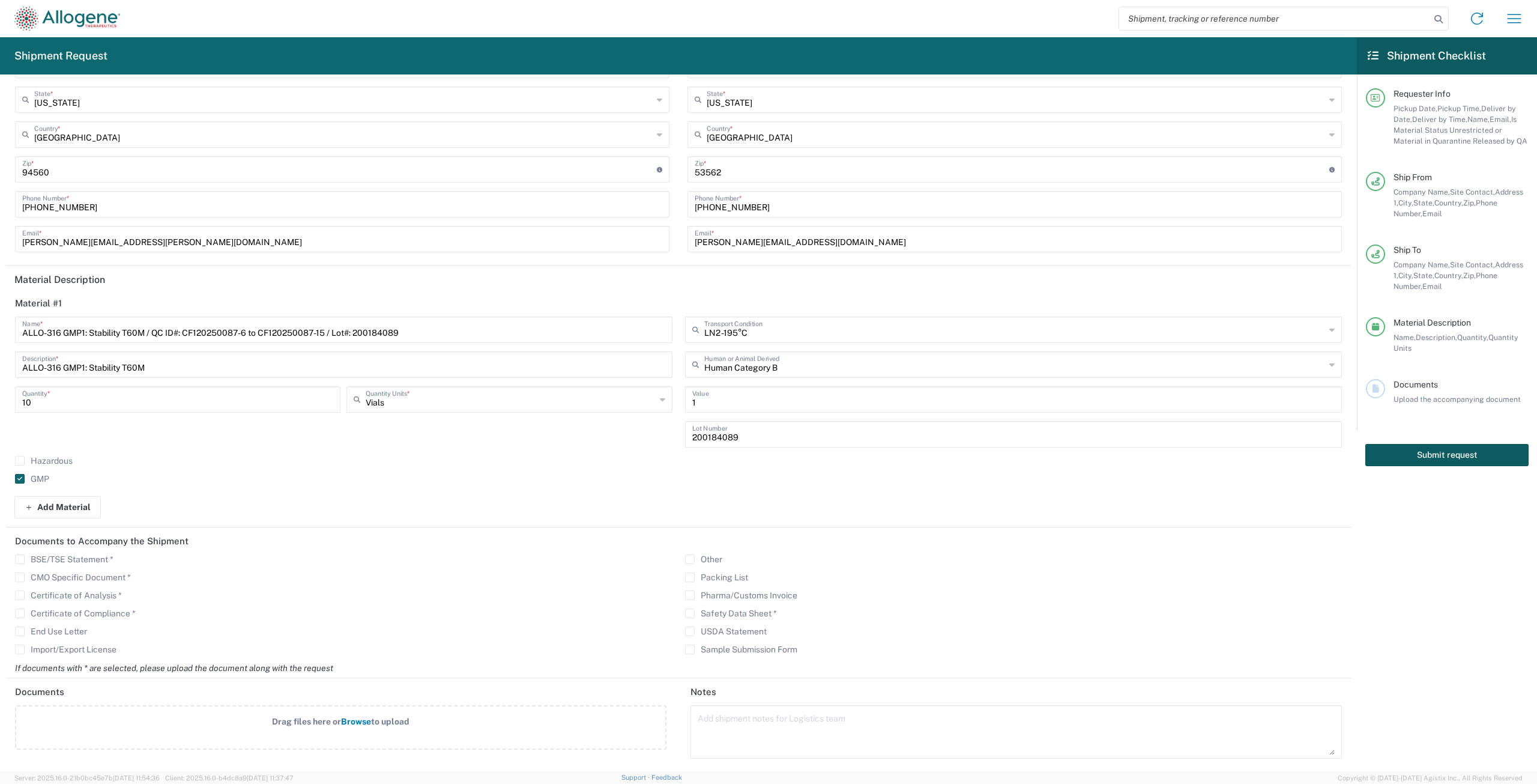
click at [1462, 452] on button "Submit request" at bounding box center [1447, 455] width 164 height 22
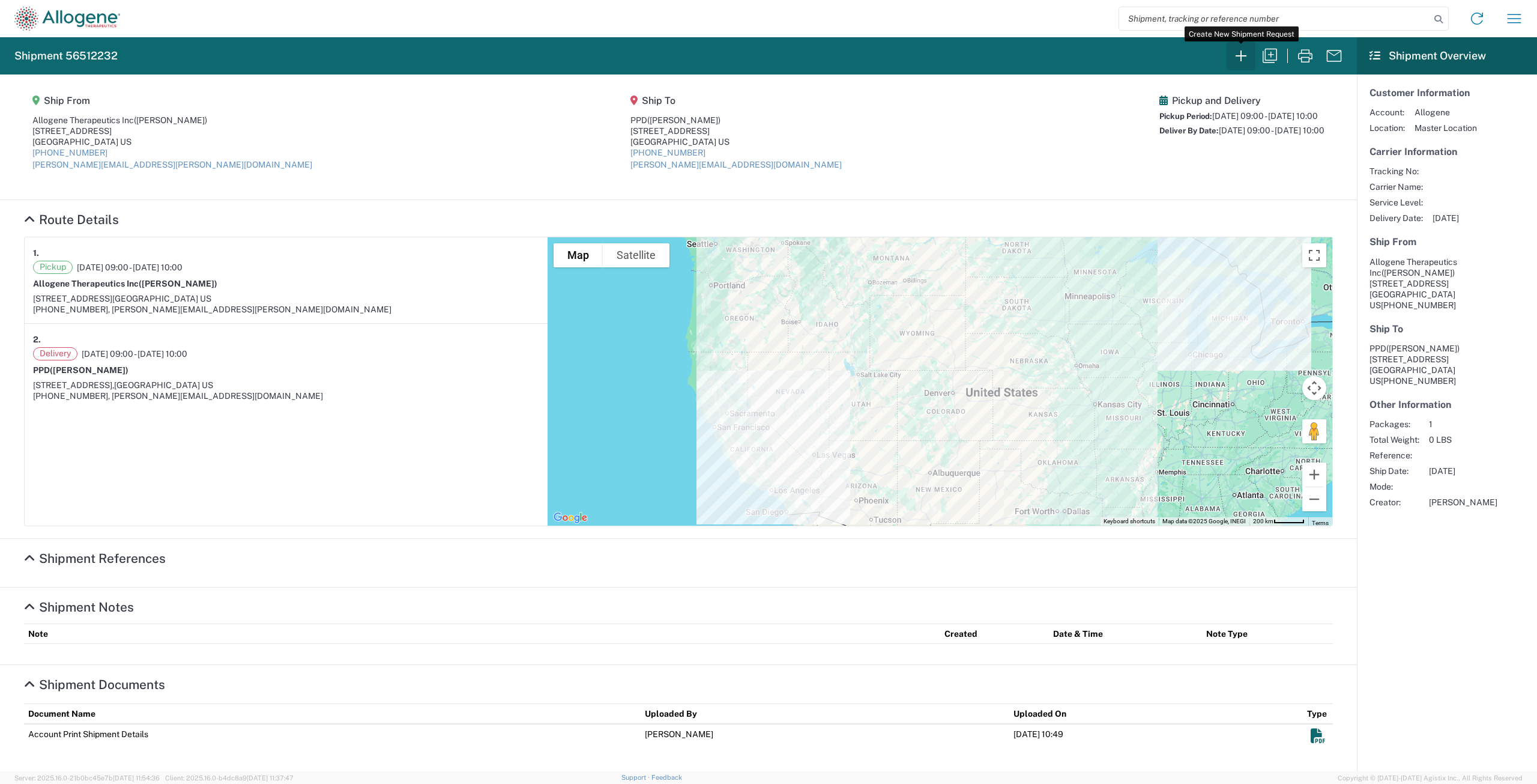
click at [1248, 56] on icon "button" at bounding box center [1241, 56] width 19 height 19
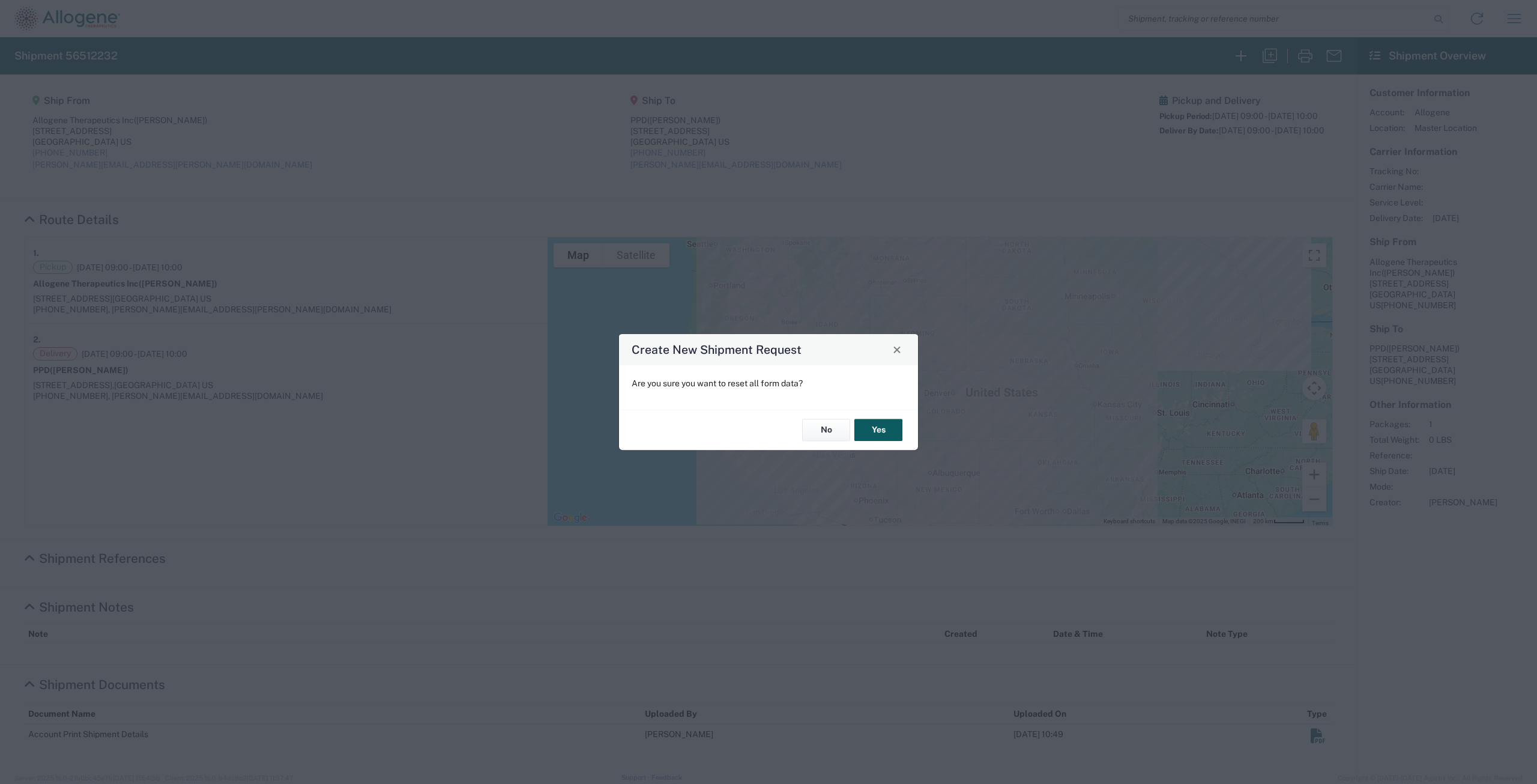
click at [874, 436] on button "Yes" at bounding box center [879, 430] width 48 height 22
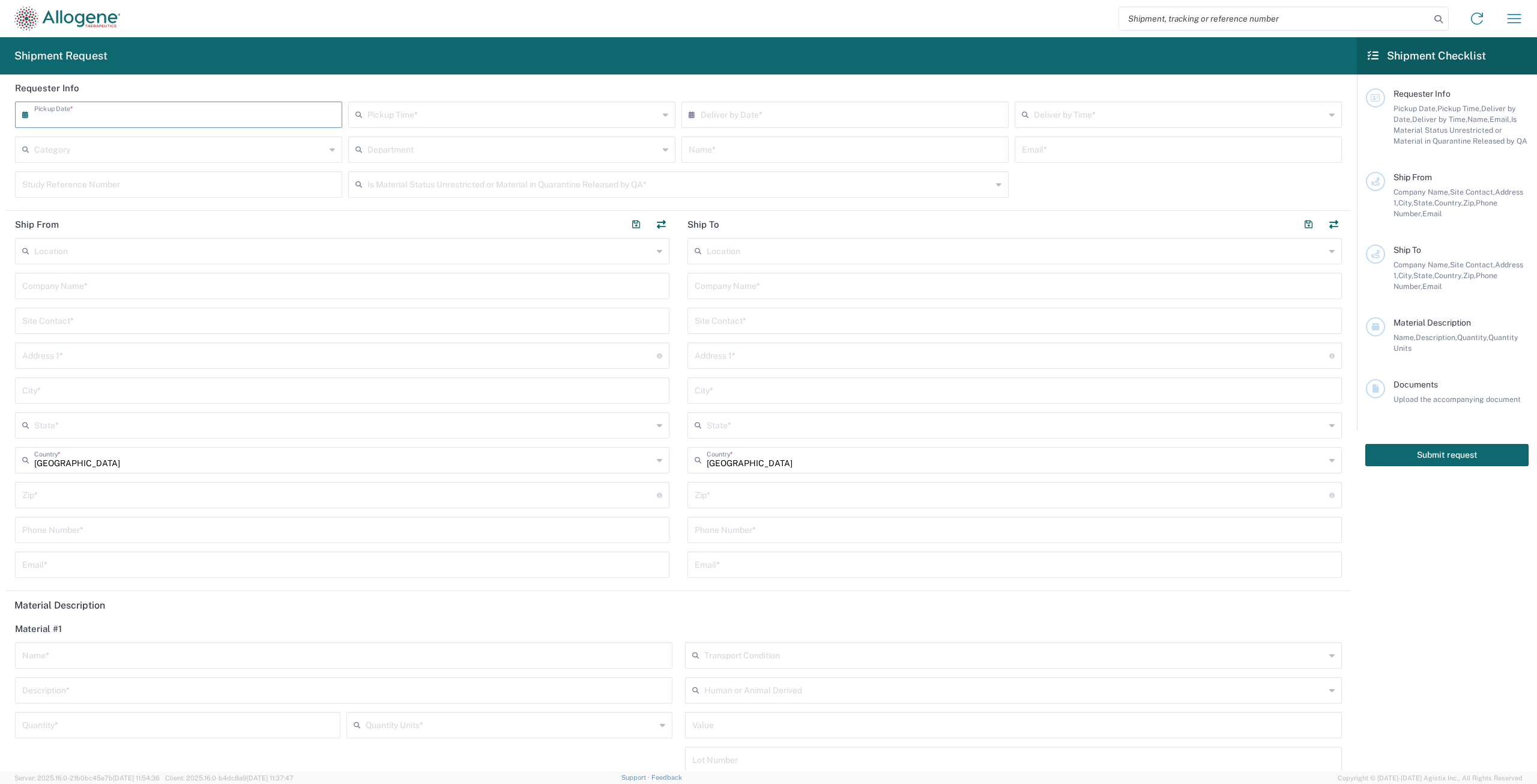
click at [224, 116] on input "text" at bounding box center [182, 114] width 294 height 21
click at [164, 225] on span "19" at bounding box center [163, 224] width 17 height 17
type input "[DATE]"
click at [372, 107] on input "text" at bounding box center [513, 114] width 291 height 21
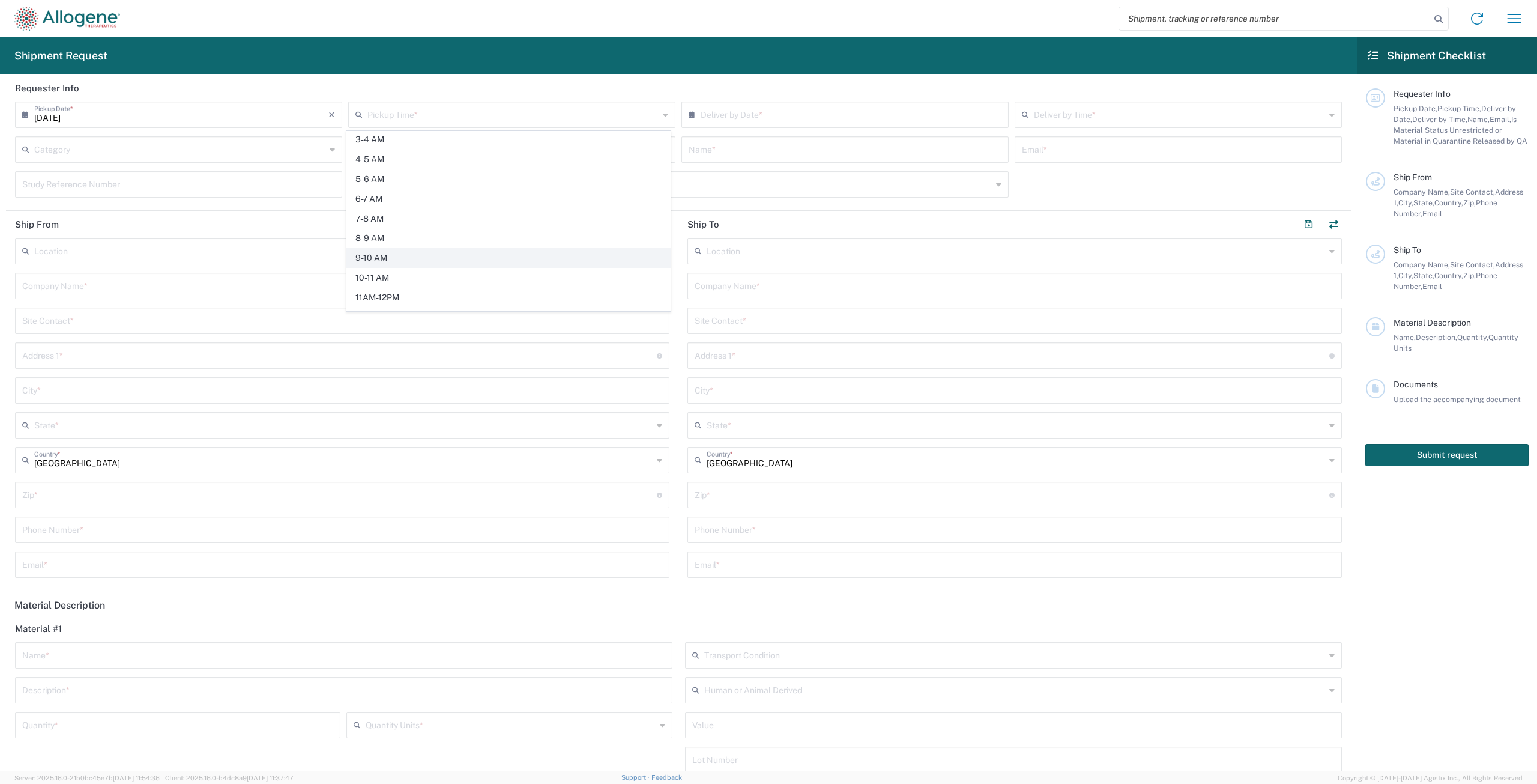
click at [373, 252] on span "9-10 AM" at bounding box center [508, 258] width 323 height 19
type input "9-10 AM"
click at [720, 106] on input "text" at bounding box center [848, 114] width 294 height 21
click at [848, 225] on span "20" at bounding box center [843, 224] width 17 height 17
type input "[DATE]"
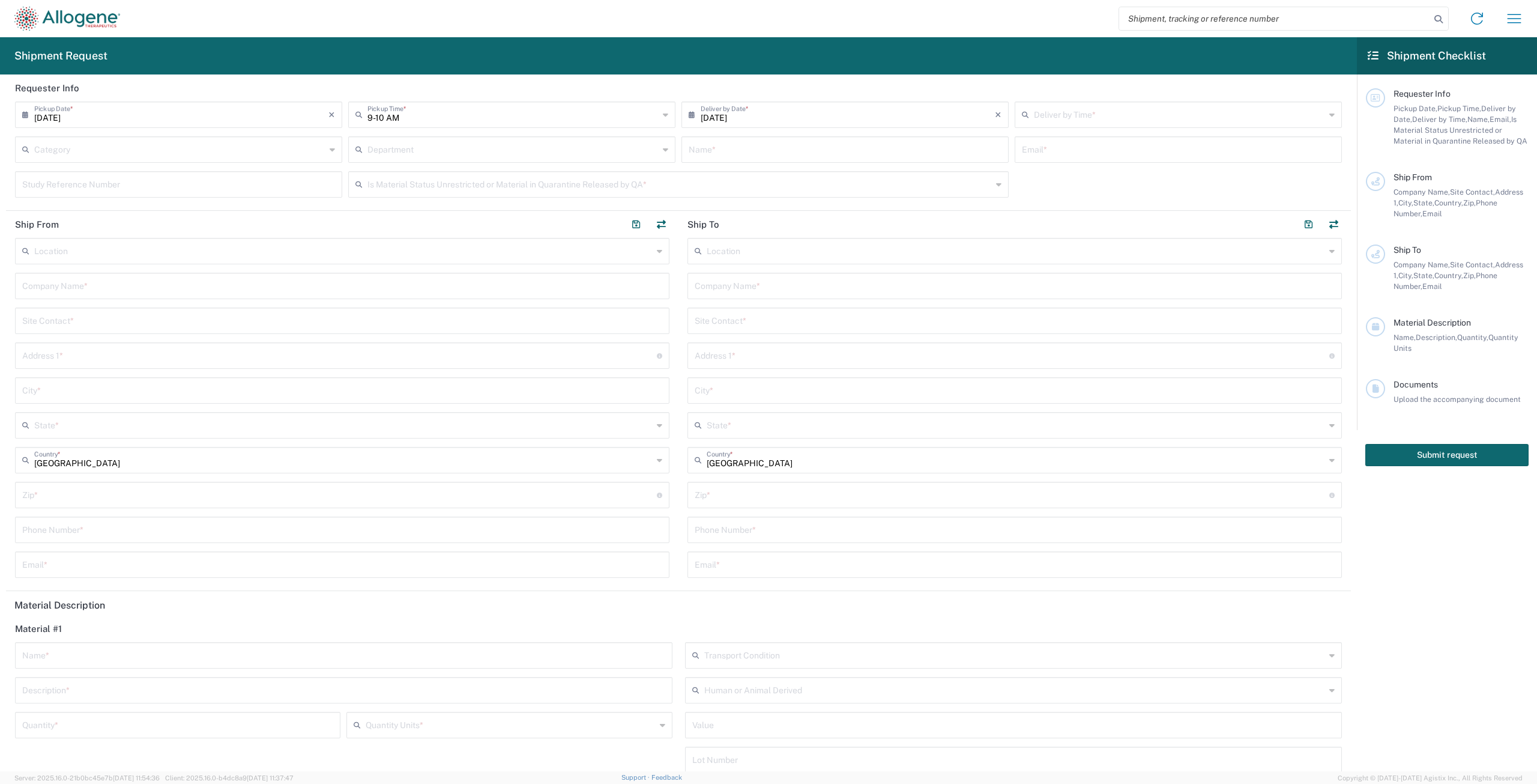
click at [1114, 121] on input "text" at bounding box center [1180, 114] width 291 height 21
click at [1039, 251] on span "9-10 AM" at bounding box center [1170, 258] width 323 height 19
type input "9-10 AM"
click at [771, 152] on input "text" at bounding box center [845, 149] width 313 height 21
type input "[PERSON_NAME]"
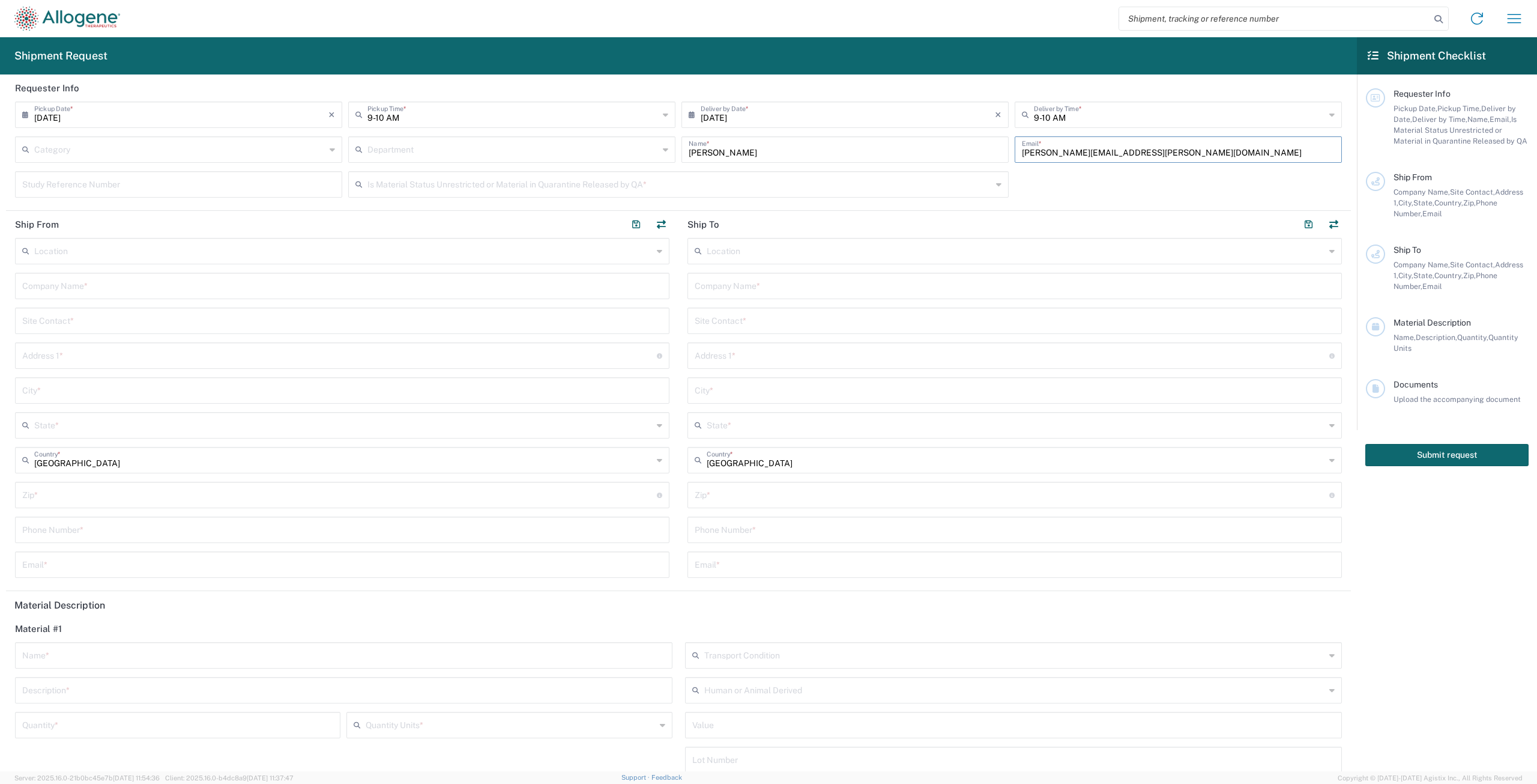
type input "[PERSON_NAME][EMAIL_ADDRESS][PERSON_NAME][DOMAIN_NAME]"
click at [813, 172] on div "Is Material Status Unrestricted or Material in Quarantine Released by QA *" at bounding box center [679, 184] width 661 height 27
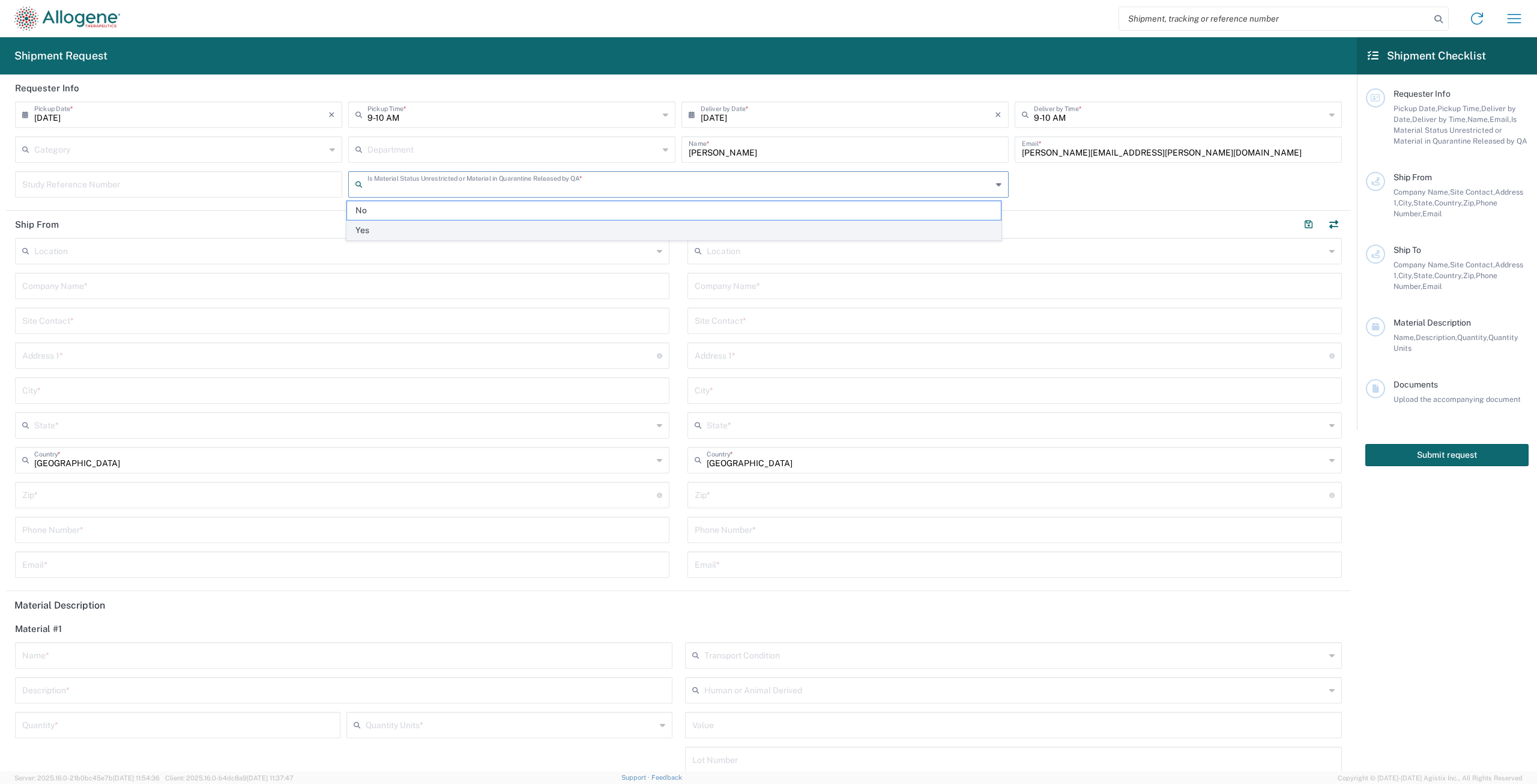
click at [544, 227] on span "Yes" at bounding box center [674, 231] width 654 height 19
type input "Yes"
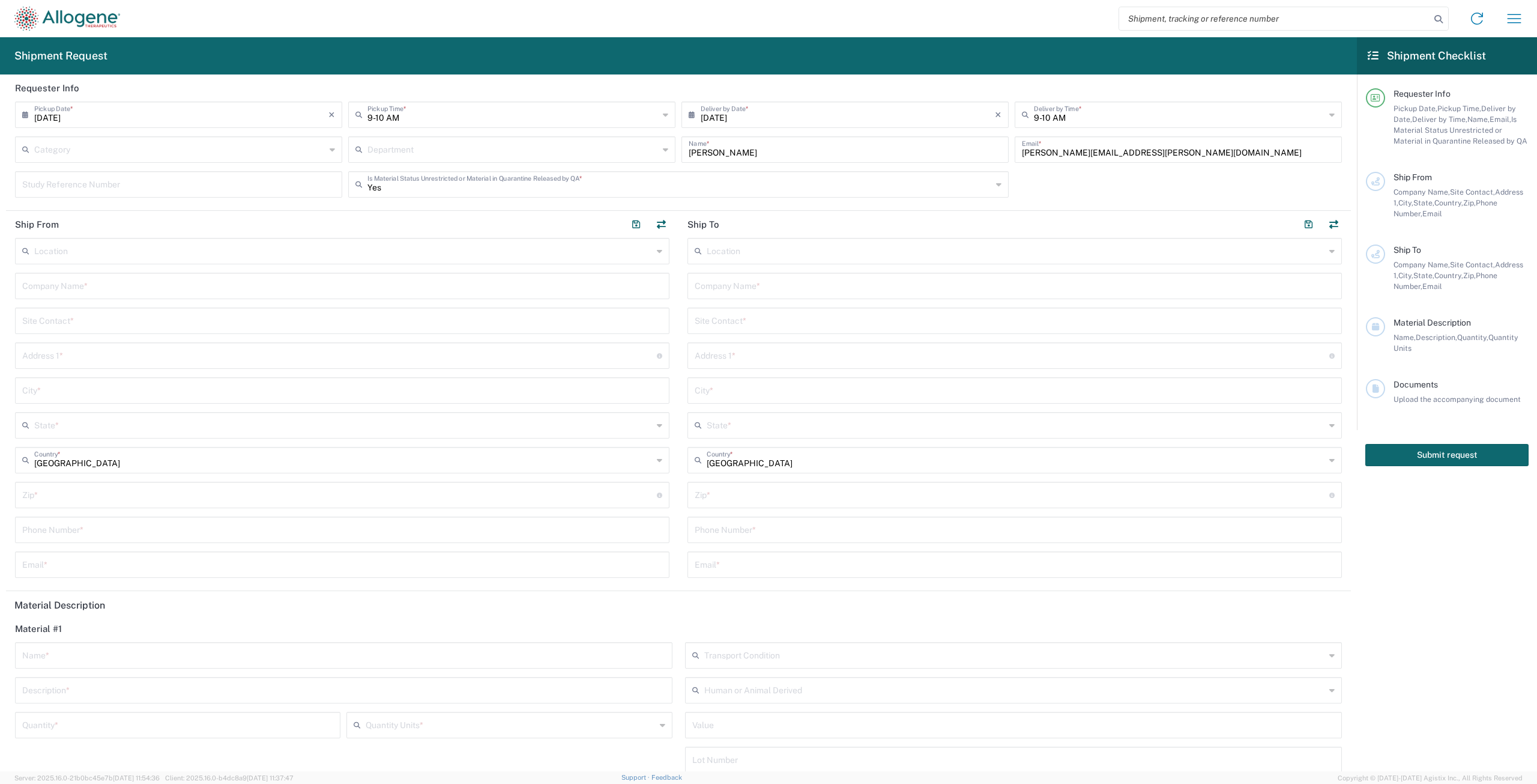
click at [281, 327] on input "text" at bounding box center [343, 319] width 640 height 21
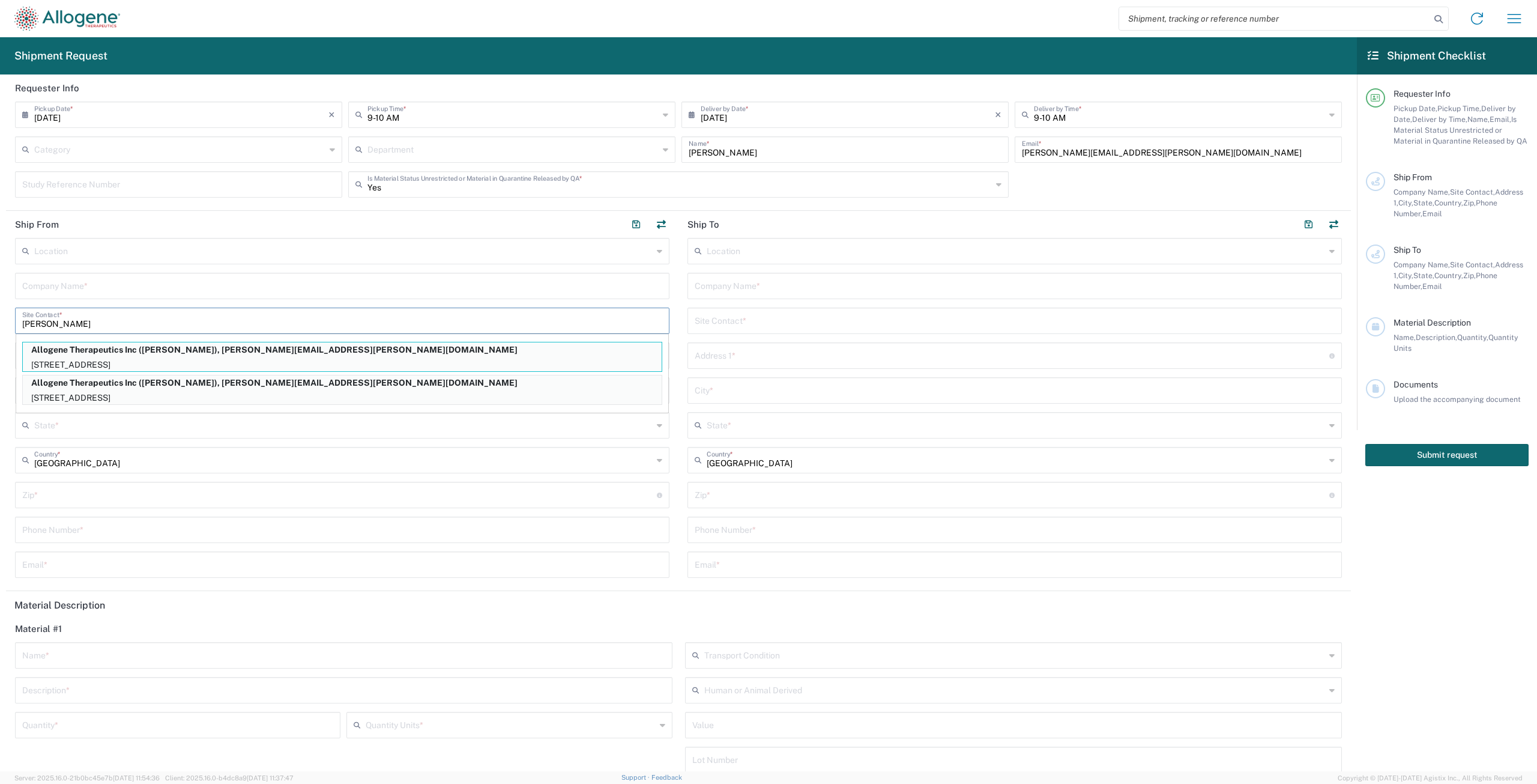
type input "[PERSON_NAME]"
click at [293, 381] on p "Allogene Therapeutics Inc ([PERSON_NAME]), [PERSON_NAME][EMAIL_ADDRESS][PERSON_…" at bounding box center [343, 382] width 639 height 15
type input "Allogene Therapeutics Inc"
type input "[STREET_ADDRESS]"
type input "[GEOGRAPHIC_DATA]"
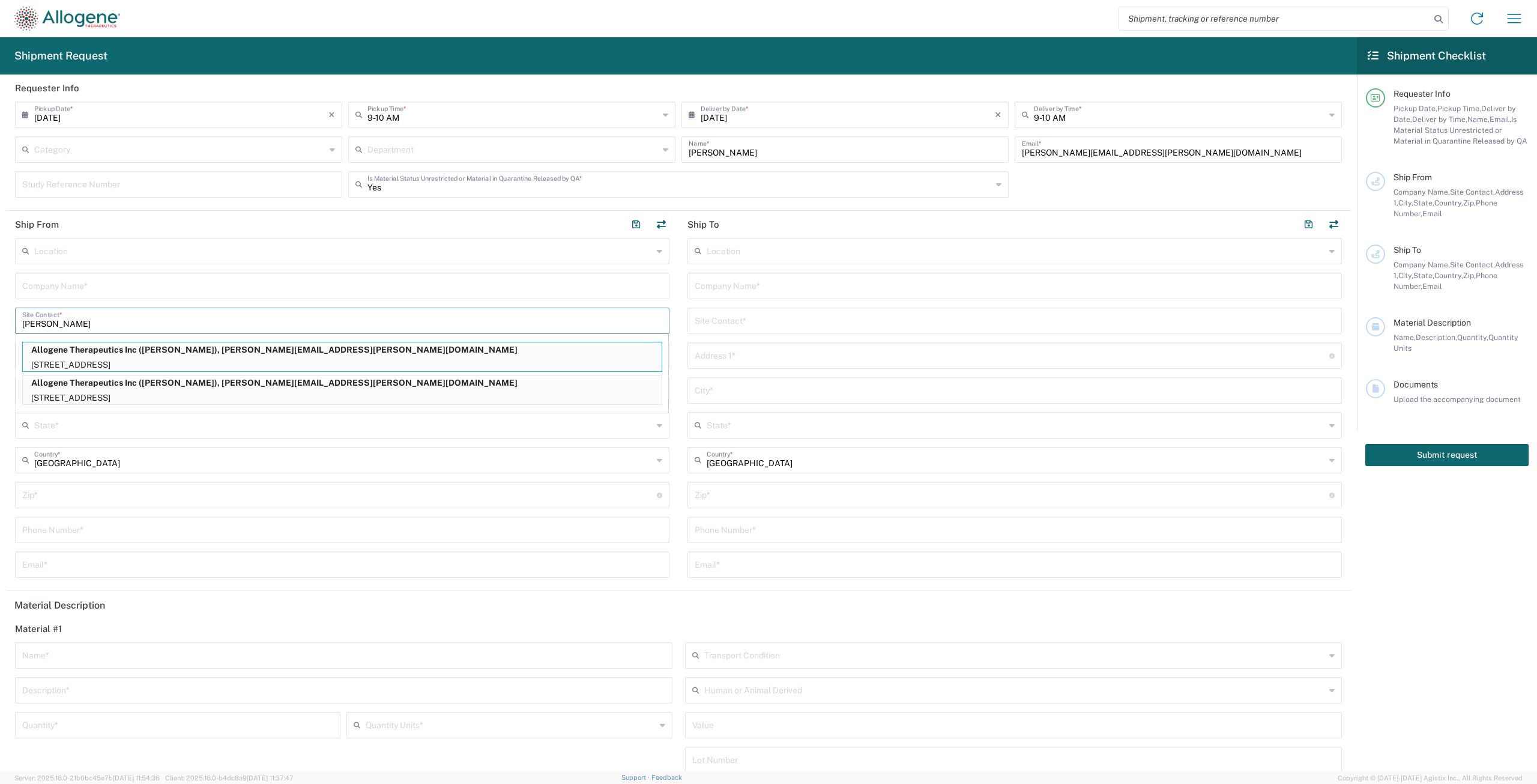
type input "[US_STATE]"
type input "94560"
type input "[PERSON_NAME]"
type input "[PHONE_NUMBER]"
type input "[PERSON_NAME][EMAIL_ADDRESS][PERSON_NAME][DOMAIN_NAME]"
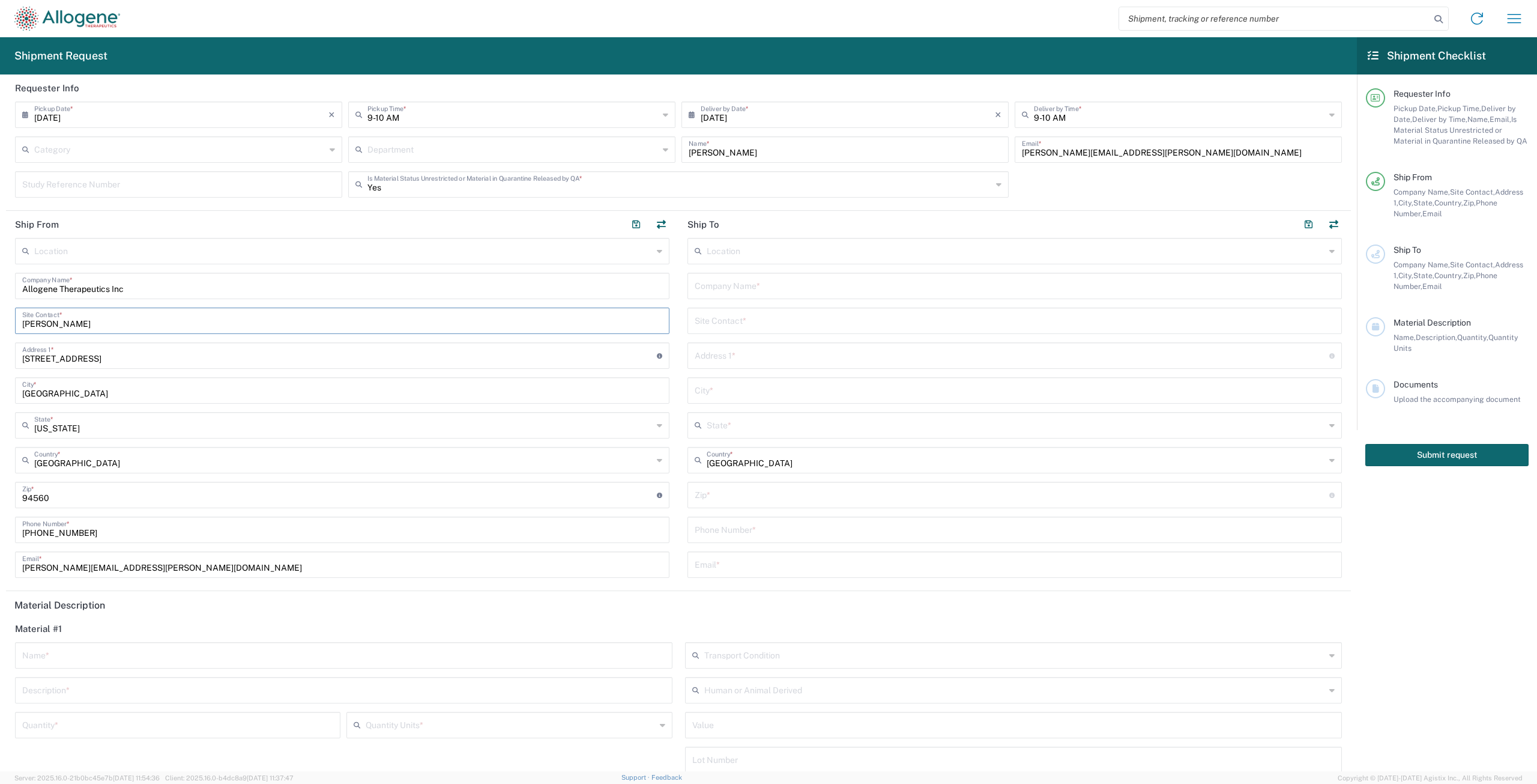
click at [737, 319] on input "text" at bounding box center [1015, 319] width 640 height 21
click at [720, 322] on input "text" at bounding box center [1015, 319] width 640 height 21
click at [718, 316] on input "text" at bounding box center [1015, 319] width 640 height 21
type input "v"
type input "f"
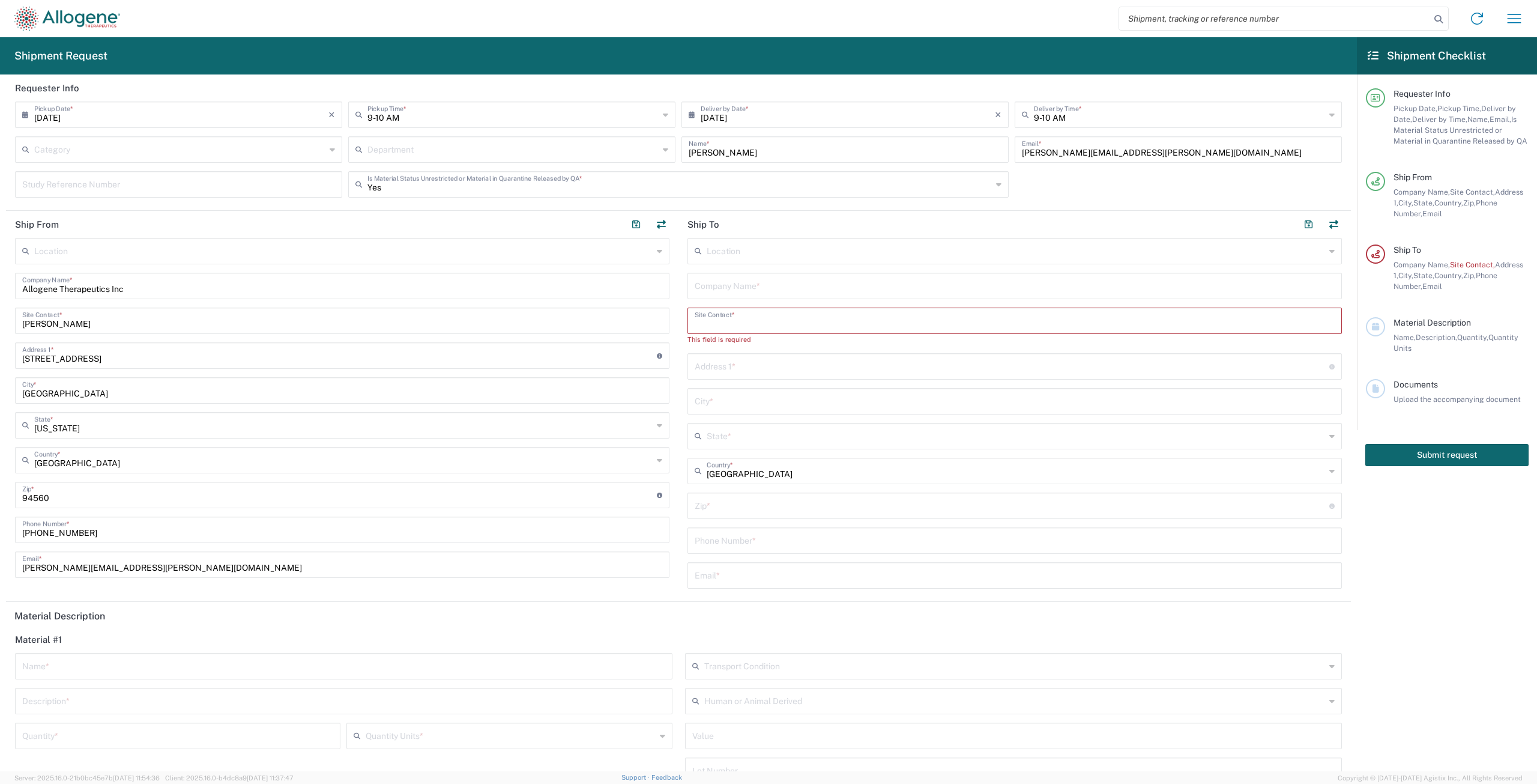
click at [725, 289] on input "text" at bounding box center [1015, 285] width 640 height 21
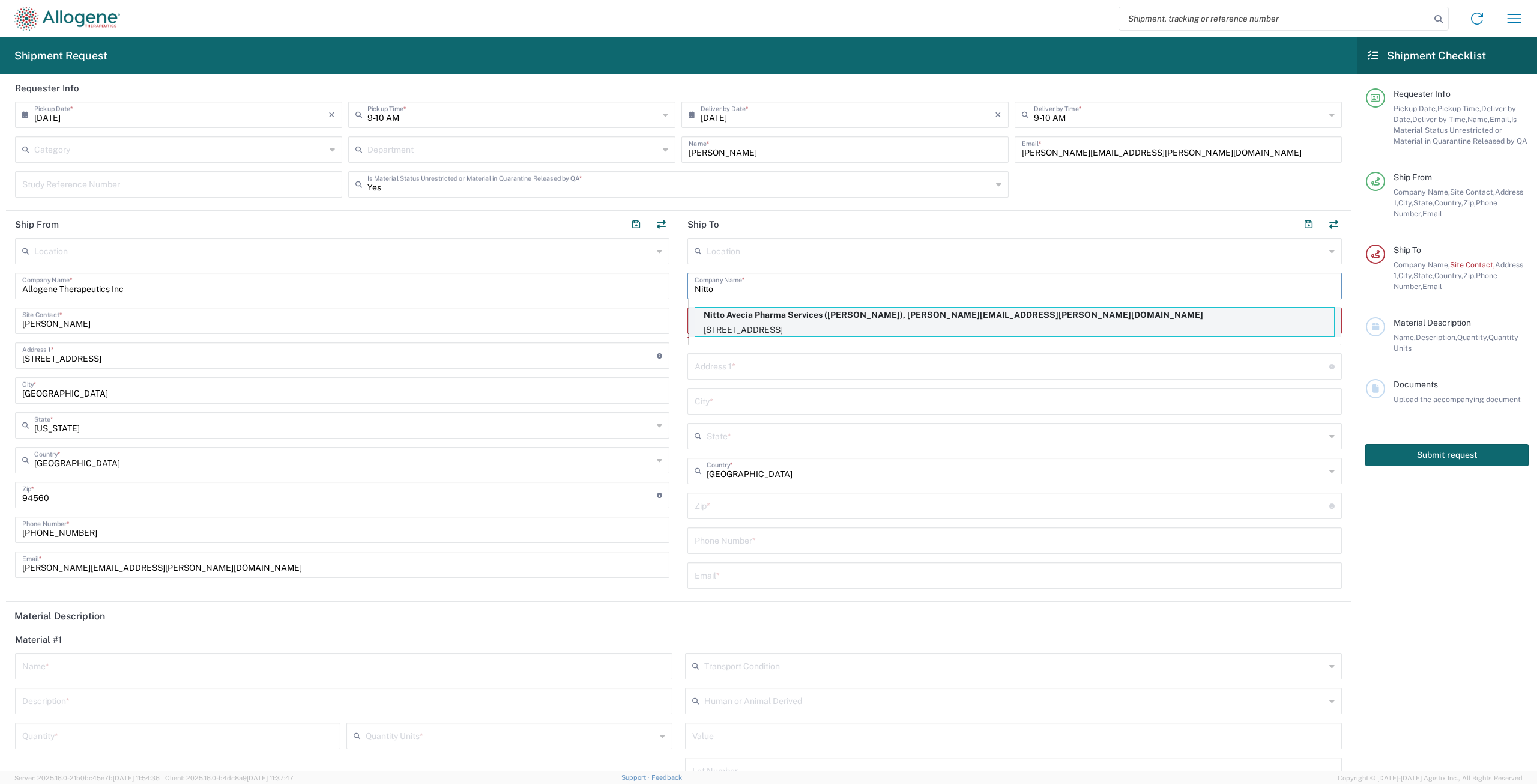
click at [830, 313] on p "Nitto Avecia Pharma Services ([PERSON_NAME]), [PERSON_NAME][EMAIL_ADDRESS][PERS…" at bounding box center [1015, 314] width 639 height 15
type input "Nitto Avecia Pharma Services"
type input "10 Vanderbilt"
type input "Irvine"
type input "[US_STATE]"
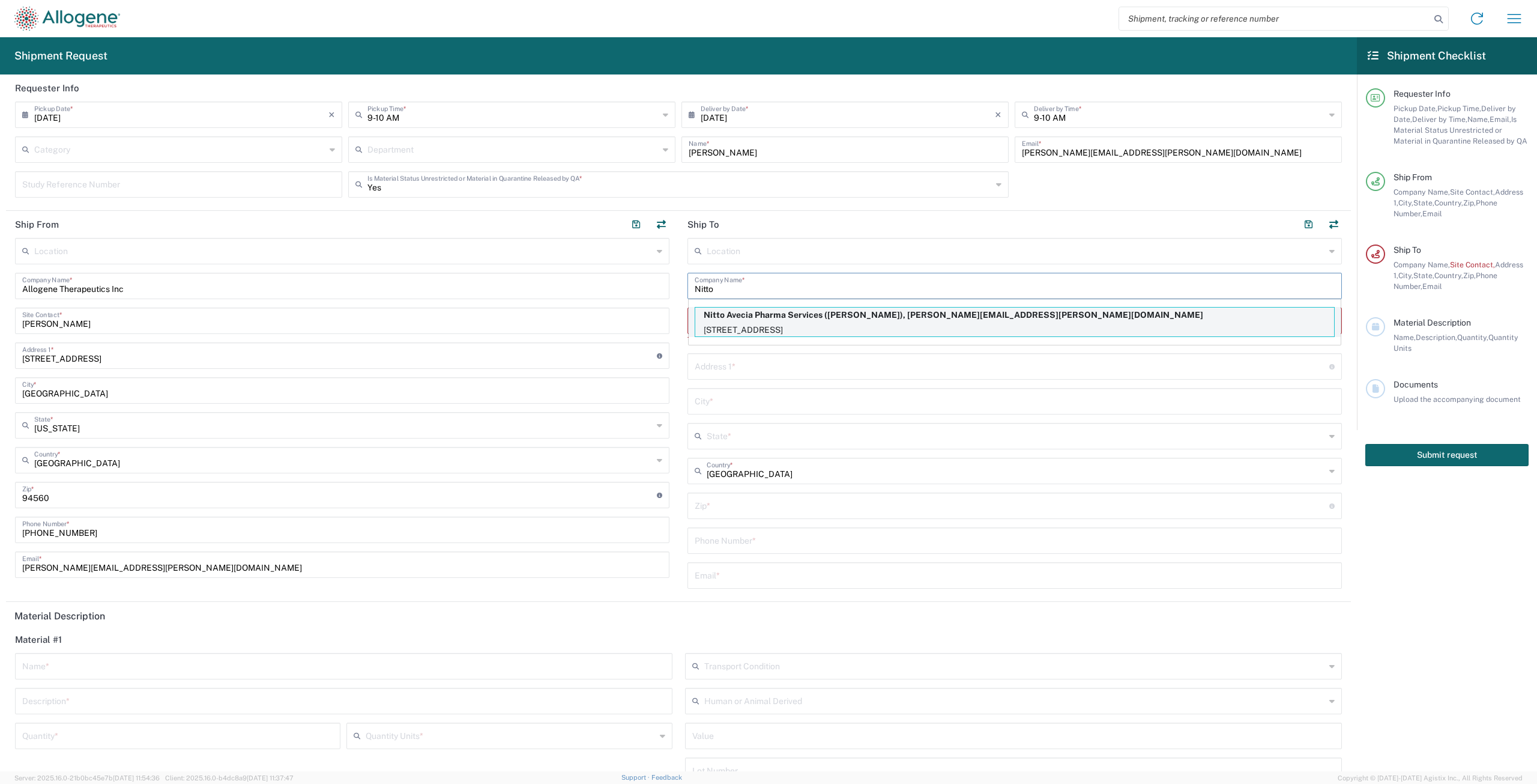
type input "92618"
type input "[PERSON_NAME]"
type input "[PHONE_NUMBER]"
type input "[PERSON_NAME][EMAIL_ADDRESS][PERSON_NAME][DOMAIN_NAME]"
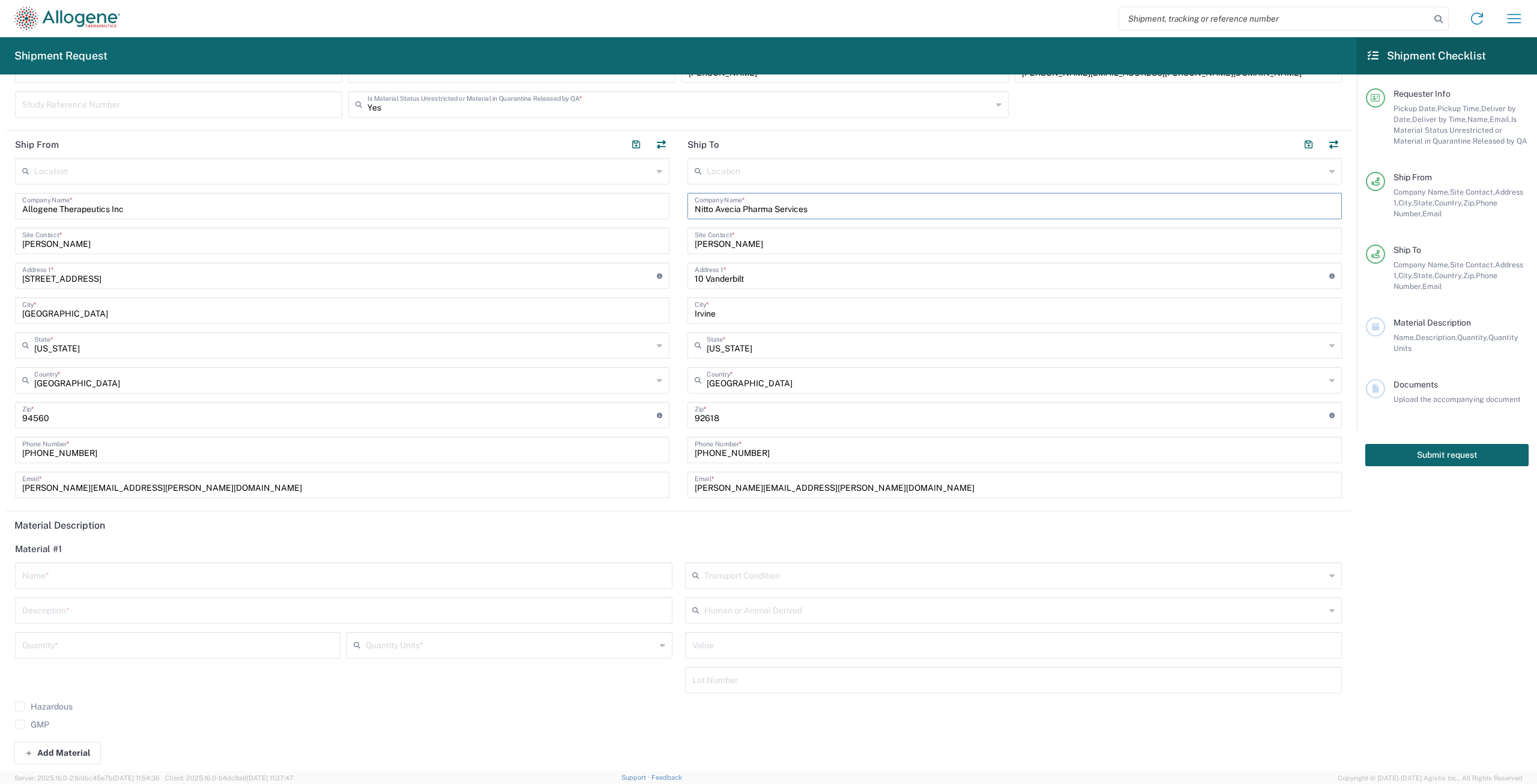
scroll to position [240, 0]
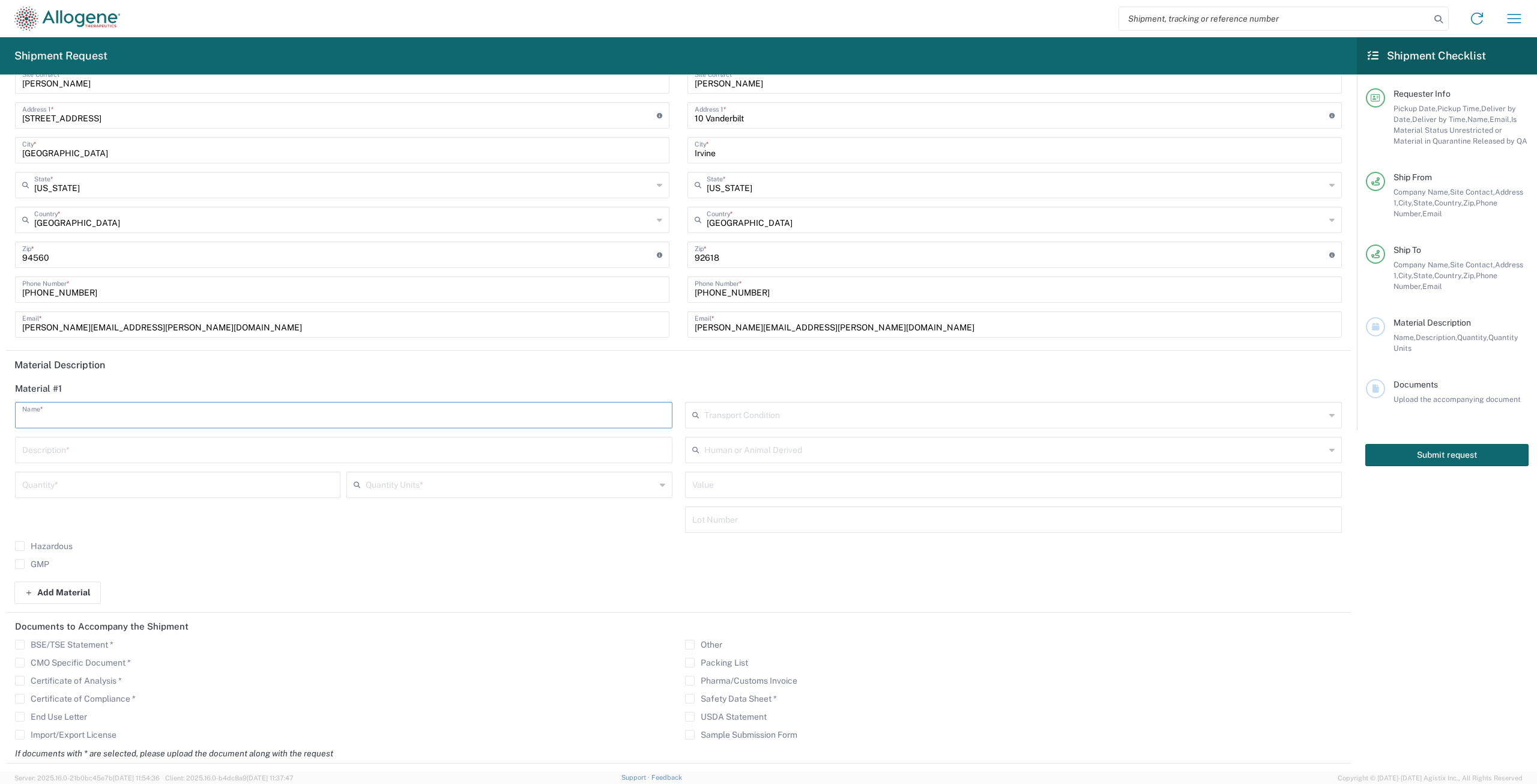
click at [353, 412] on input "text" at bounding box center [343, 414] width 643 height 21
drag, startPoint x: 410, startPoint y: 417, endPoint x: 355, endPoint y: 417, distance: 55.0
click at [355, 417] on input "ALLO-316 GMP1: Stability T60M / QC ID#: CF120250087-4 to CF120250087-5 / Lot#: …" at bounding box center [343, 414] width 643 height 21
type input "ALLO-316 GMP1: Stability T60M / QC ID#: CF120250087-4 to CF120250087-5 / Lot#: …"
click at [717, 501] on div "Transport Condition Frozen PCM (no dry ice) sub -50°C Frozen PCM (no dry ice) s…" at bounding box center [1014, 472] width 670 height 139
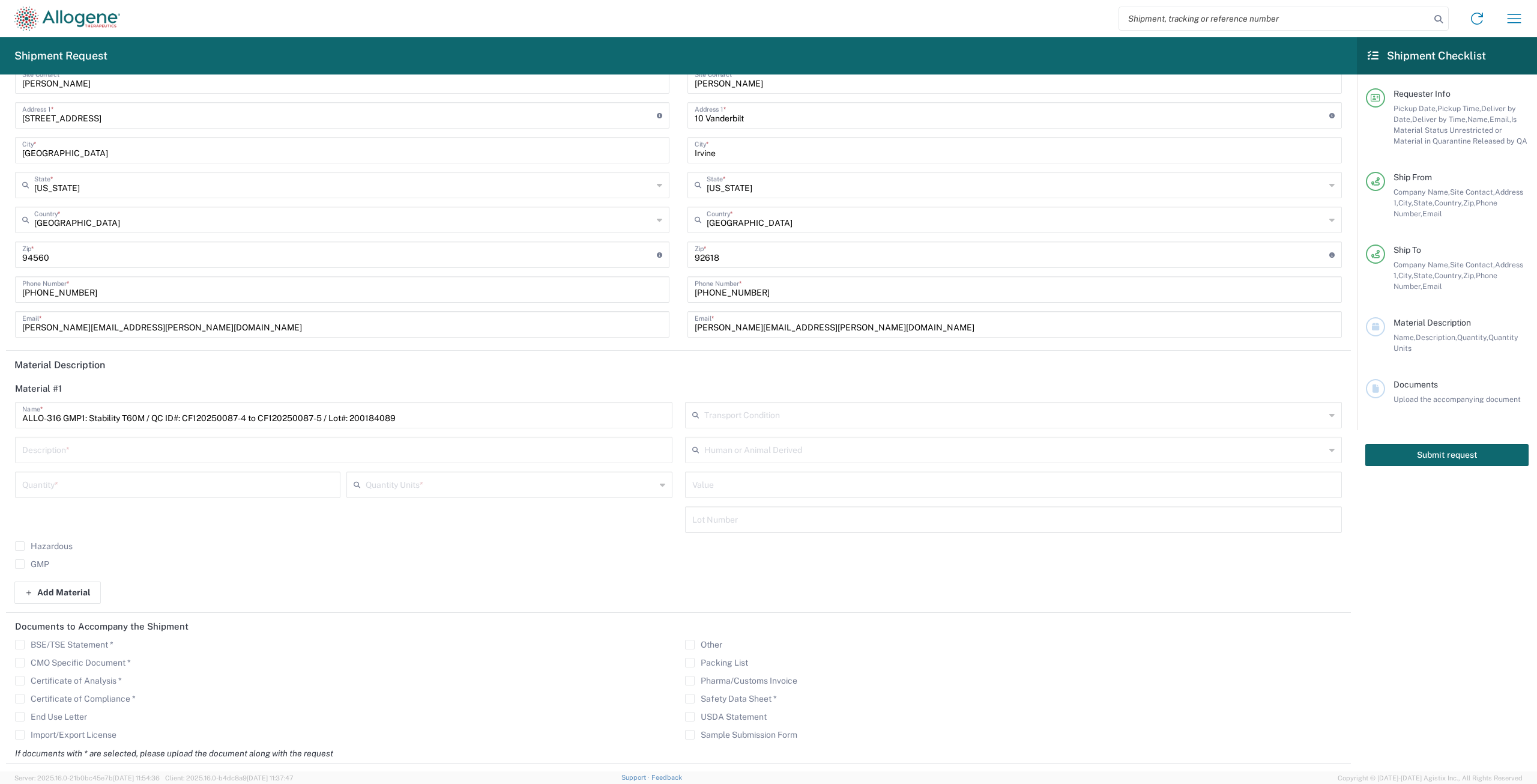
click at [716, 511] on input "text" at bounding box center [1014, 518] width 643 height 21
paste input "200184089"
type input "200184089"
click at [722, 491] on input "text" at bounding box center [1014, 484] width 643 height 21
type input "1"
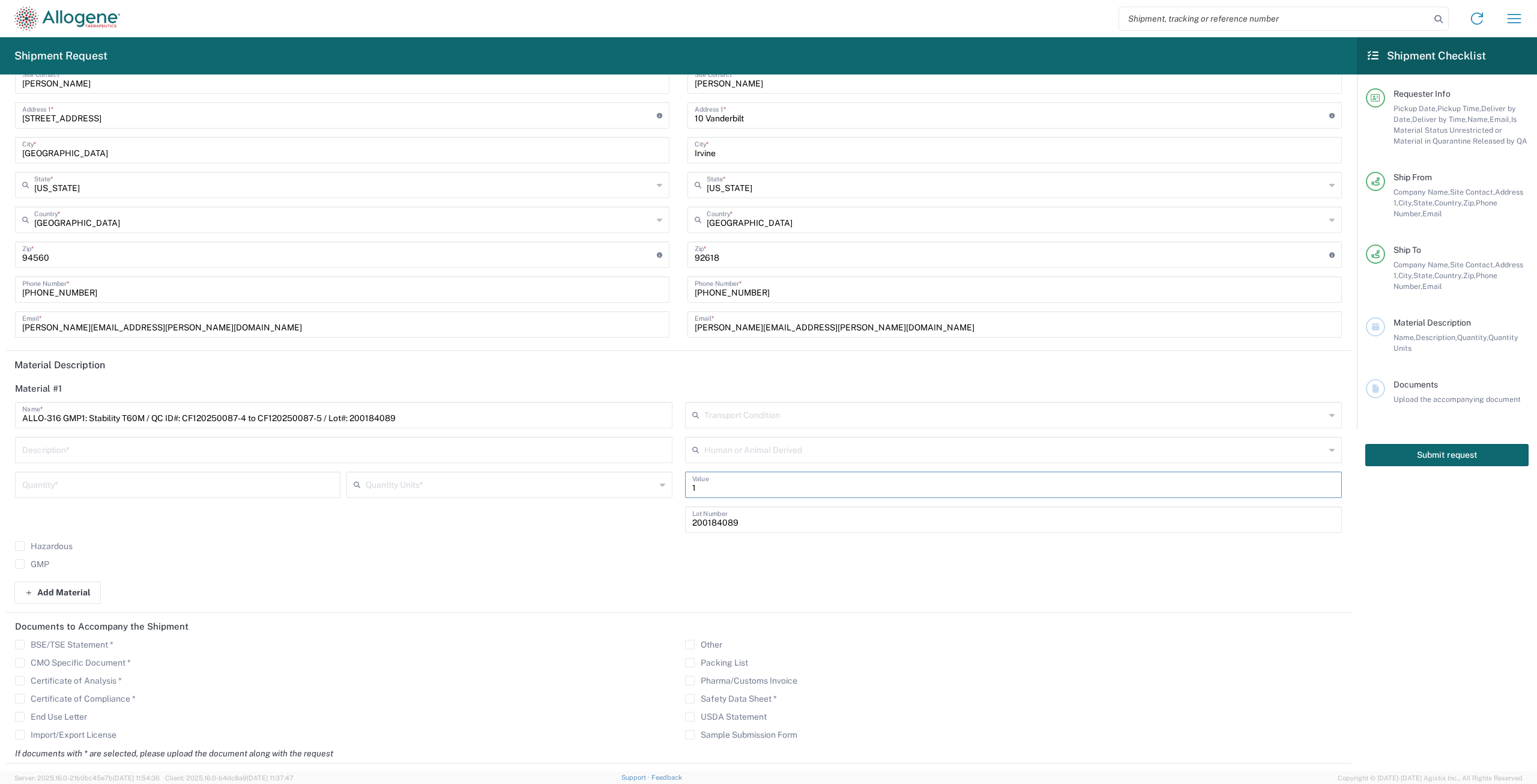
click at [730, 453] on input "text" at bounding box center [1015, 448] width 621 height 21
drag, startPoint x: 736, startPoint y: 534, endPoint x: 735, endPoint y: 449, distance: 85.0
click at [735, 534] on span "Human Category B" at bounding box center [1007, 535] width 651 height 19
type input "Human Category B"
click at [734, 423] on input "text" at bounding box center [1015, 414] width 621 height 21
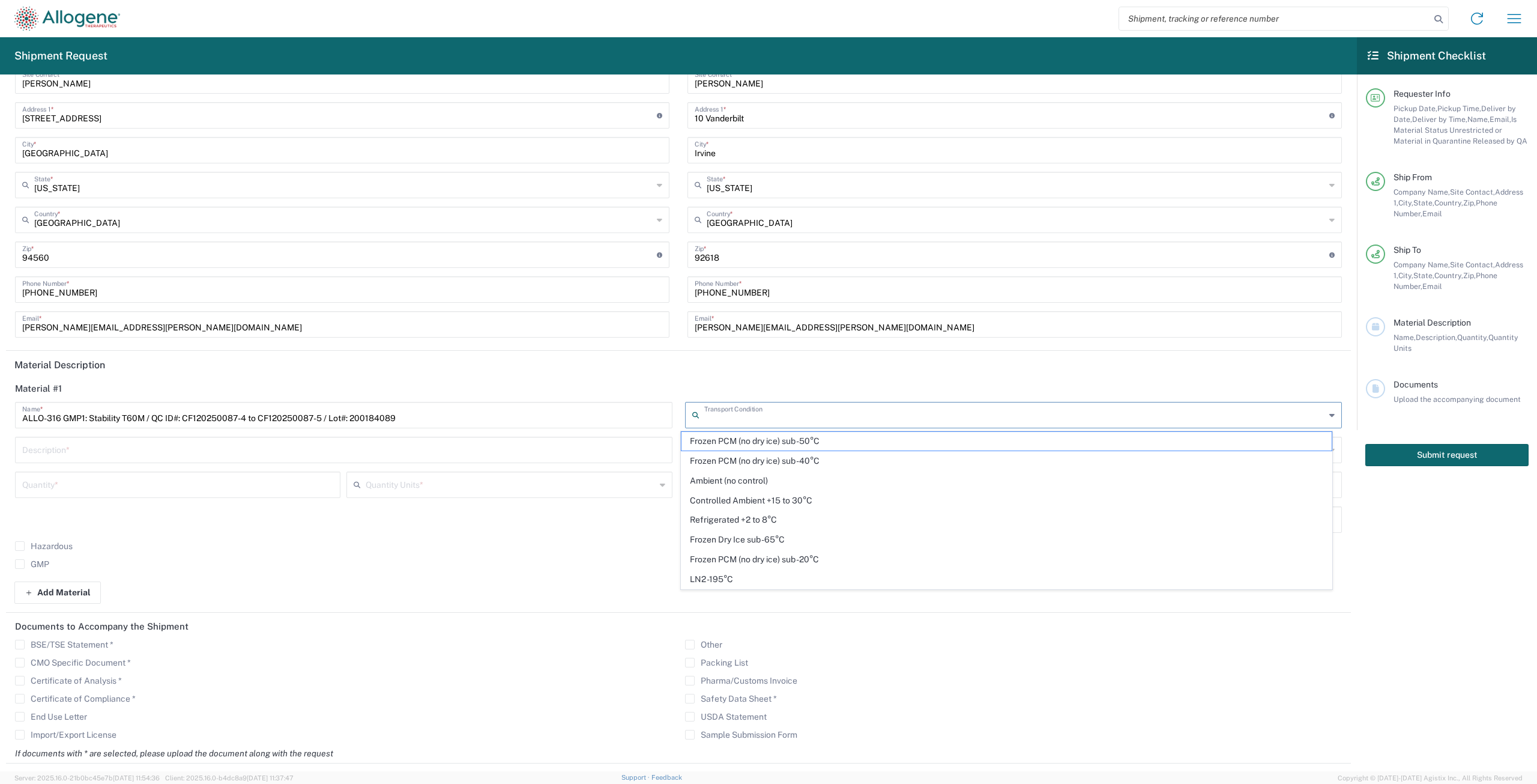
click at [719, 577] on span "LN2 -195°C" at bounding box center [1007, 579] width 651 height 19
type input "LN2 -195°C"
drag, startPoint x: 146, startPoint y: 420, endPoint x: 40, endPoint y: 419, distance: 106.0
click at [47, 420] on input "ALLO-316 GMP1: Stability T60M / QC ID#: CF120250087-4 to CF120250087-5 / Lot#: …" at bounding box center [343, 414] width 643 height 21
click at [108, 417] on input "ALLO-316 GMP1: Stability T60M / QC ID#: CF120250087-4 to CF120250087-5 / Lot#: …" at bounding box center [343, 414] width 643 height 21
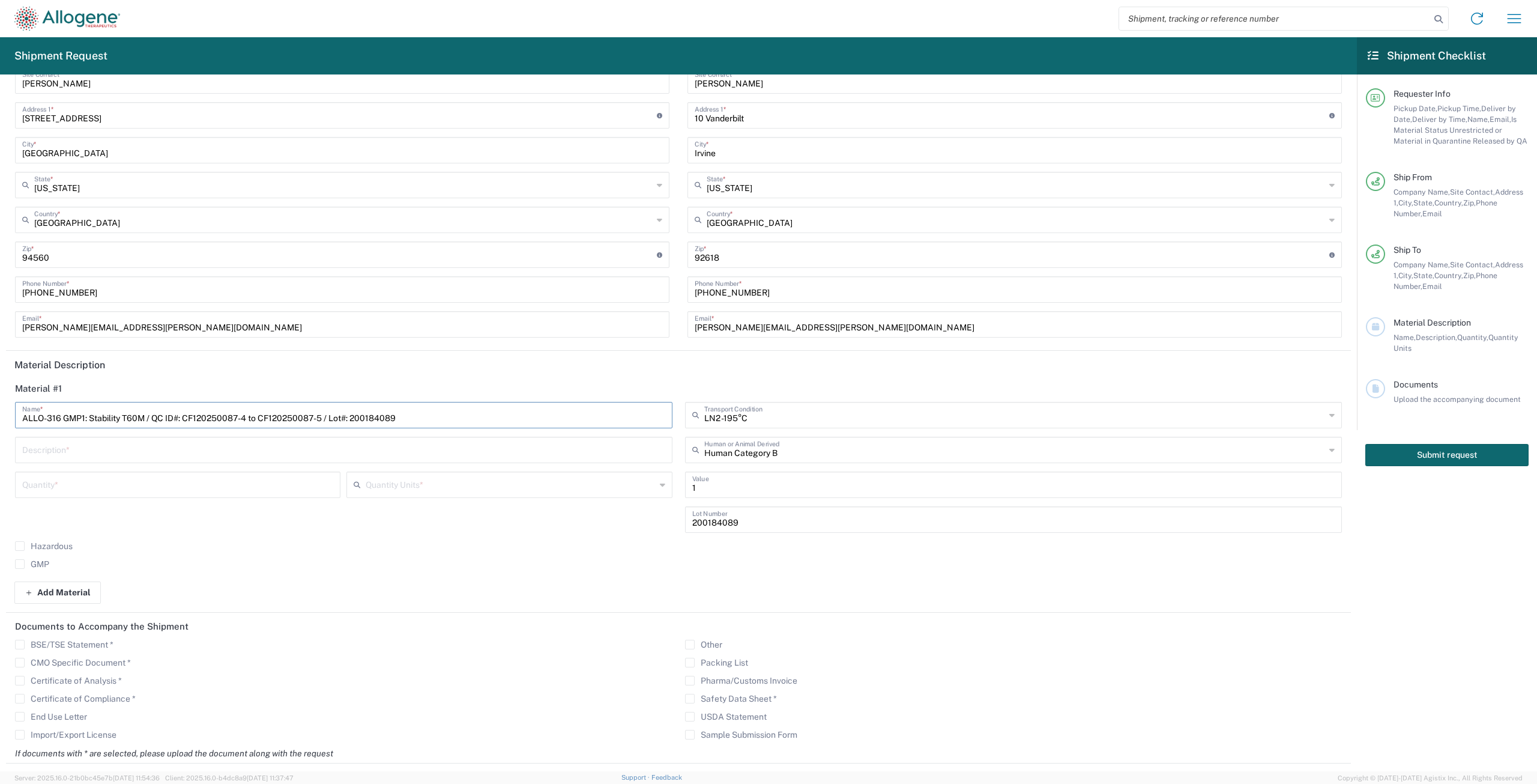
drag, startPoint x: 144, startPoint y: 417, endPoint x: -79, endPoint y: 419, distance: 223.0
click at [0, 419] on html "Shipment request Shipment Tracking My profile Shipment Request Requester Info […" at bounding box center [768, 392] width 1537 height 784
click at [66, 448] on input "text" at bounding box center [343, 448] width 643 height 21
paste input "ALLO-316 GMP1: Stability T60M"
type input "ALLO-316 GMP1: Stability T60M"
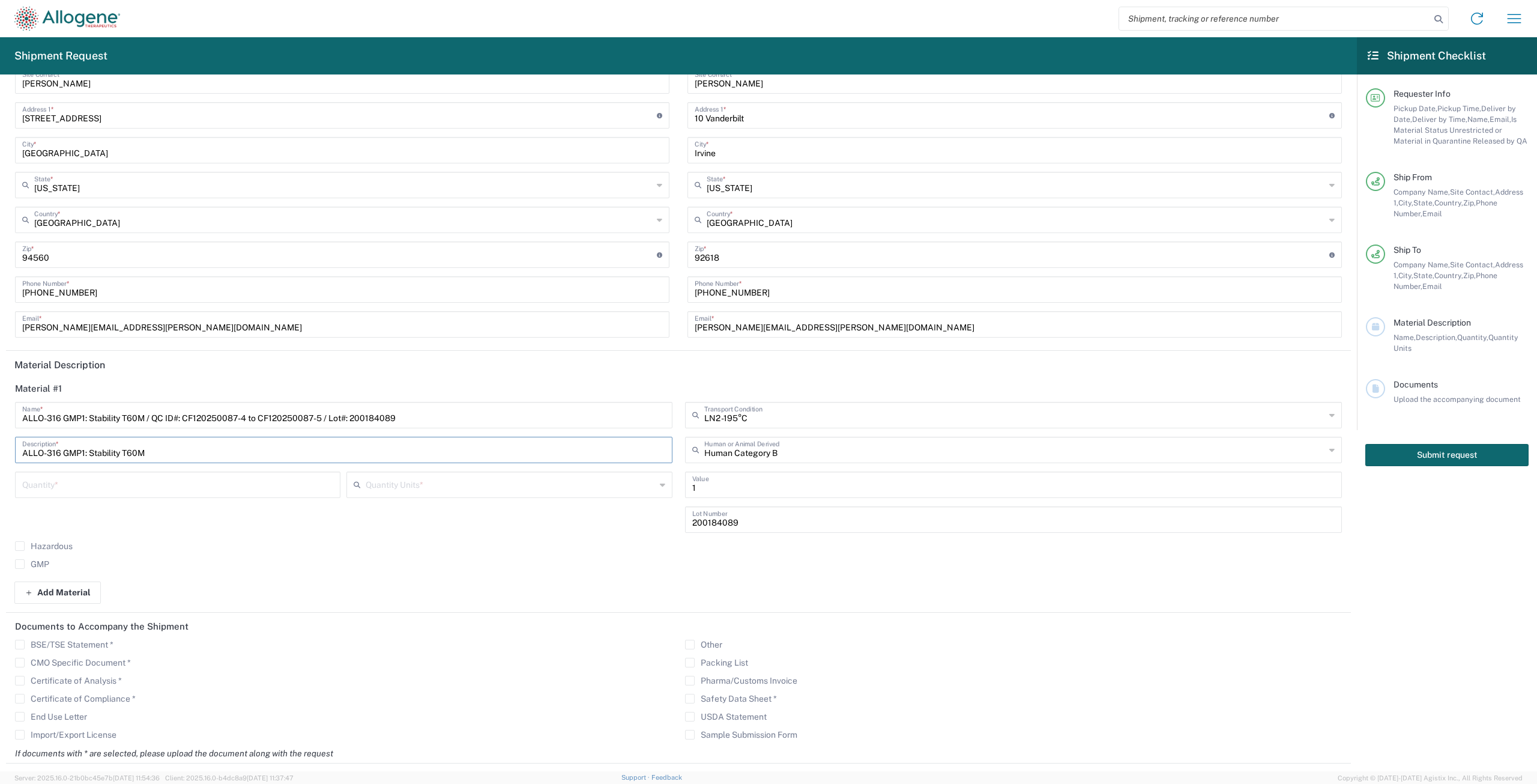
click at [77, 476] on input "number" at bounding box center [177, 484] width 311 height 21
type input "2"
click at [485, 487] on input "text" at bounding box center [510, 484] width 289 height 21
click at [370, 671] on span "Vials" at bounding box center [506, 672] width 321 height 19
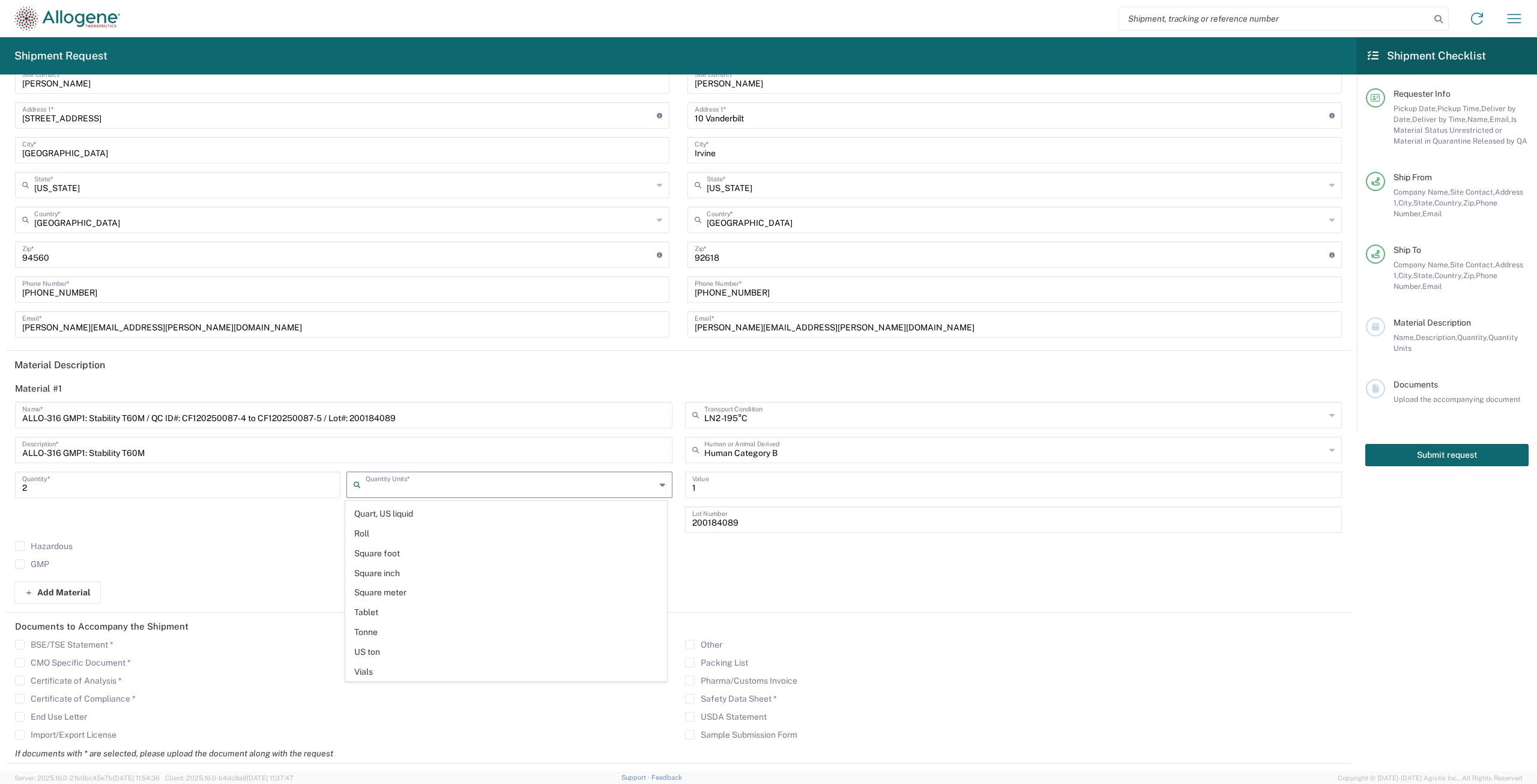
type input "Vials"
click at [17, 565] on label "GMP" at bounding box center [32, 564] width 34 height 9
click at [20, 564] on input "GMP" at bounding box center [20, 564] width 0 height 0
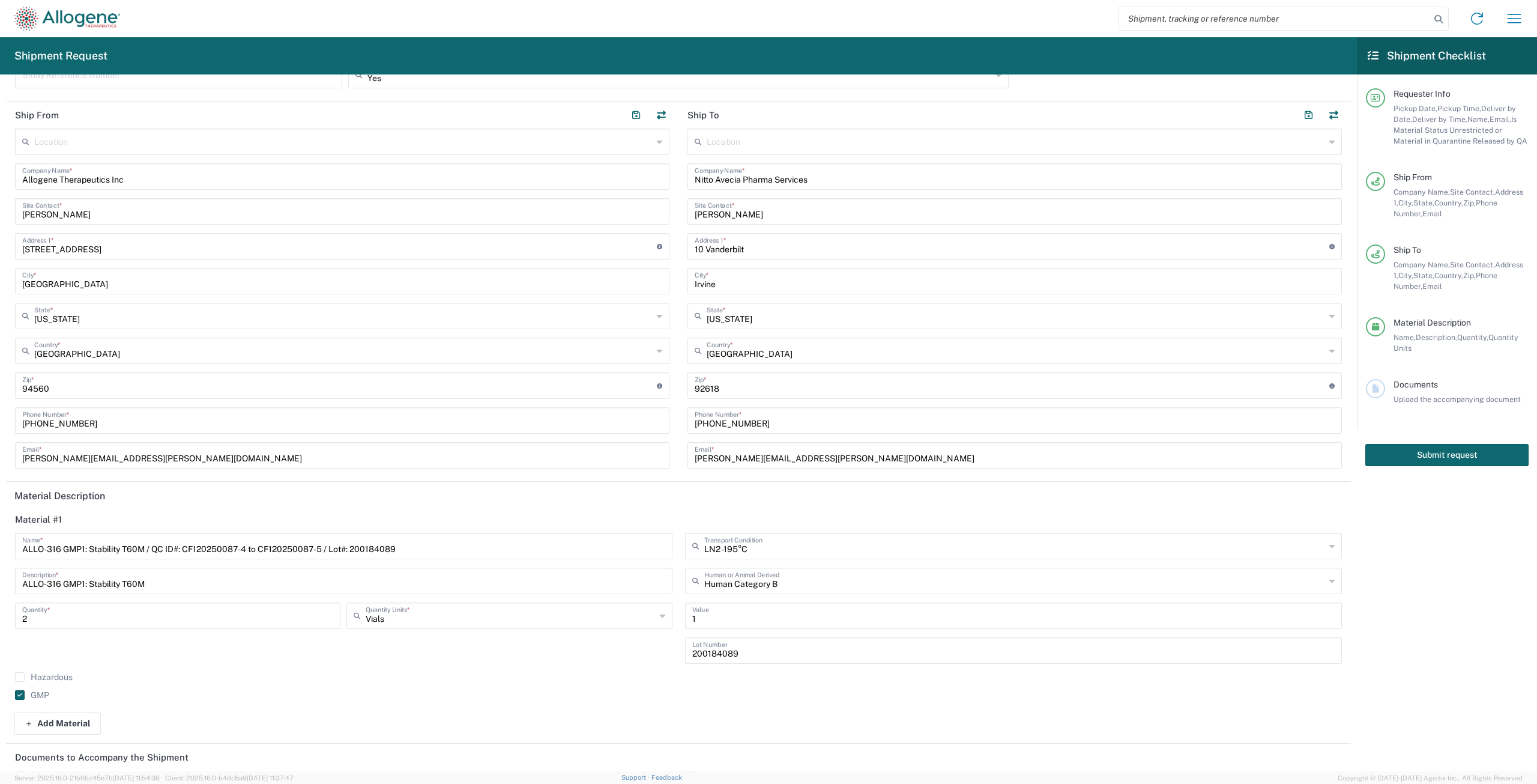
scroll to position [0, 0]
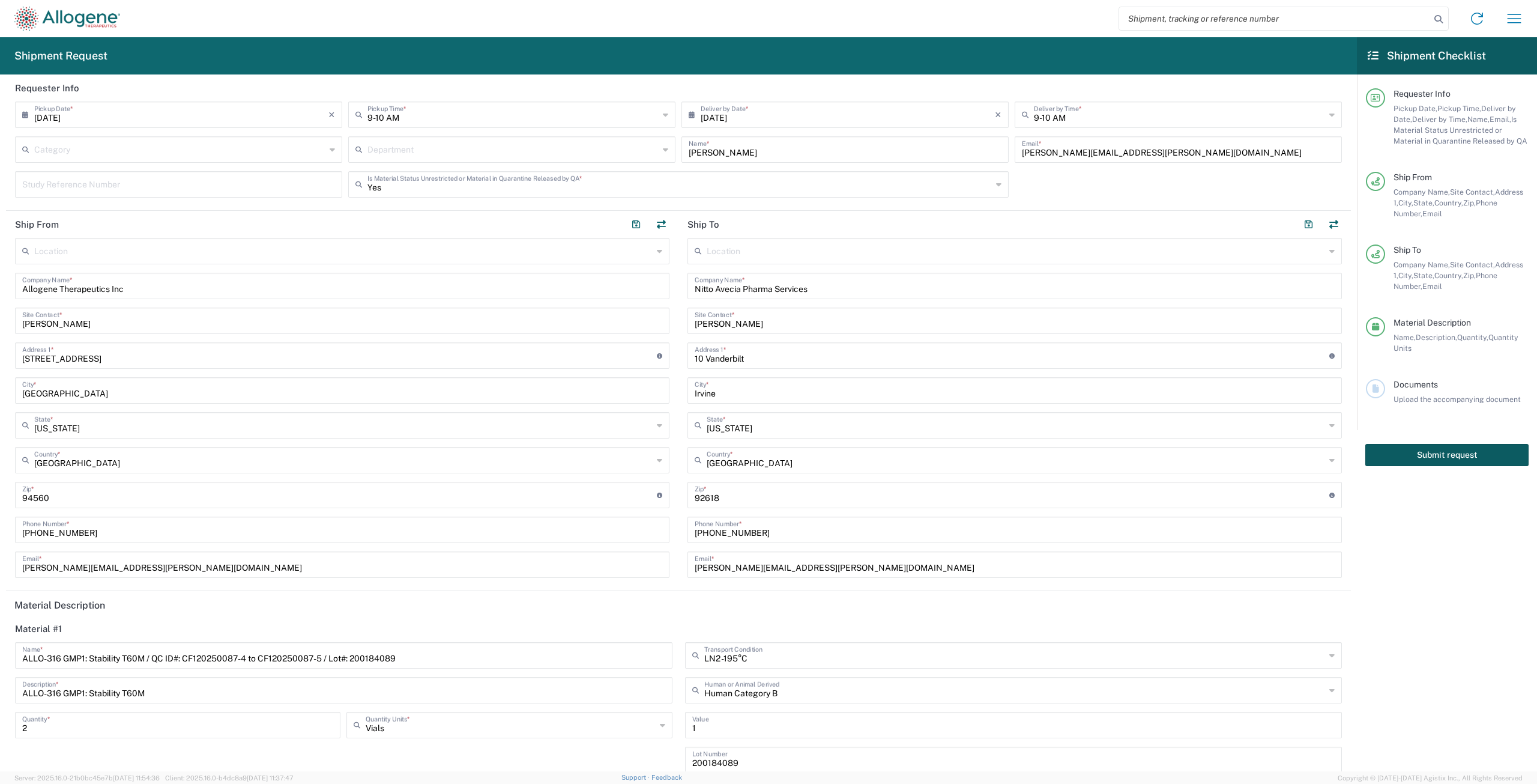
click at [1427, 454] on button "Submit request" at bounding box center [1447, 455] width 164 height 22
